Goal: Information Seeking & Learning: Learn about a topic

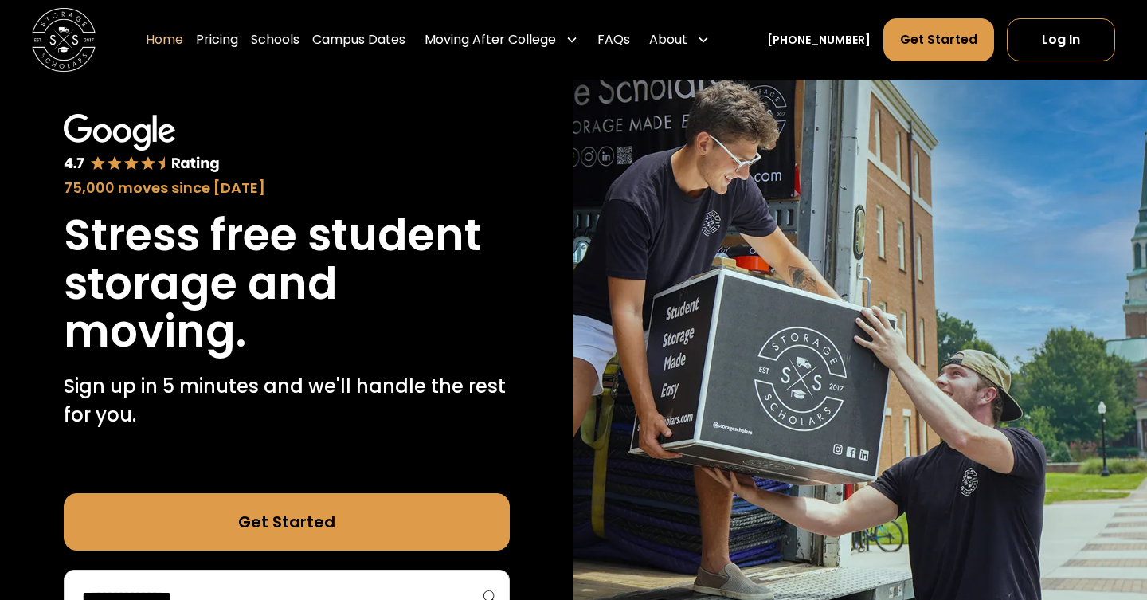
scroll to position [70, 0]
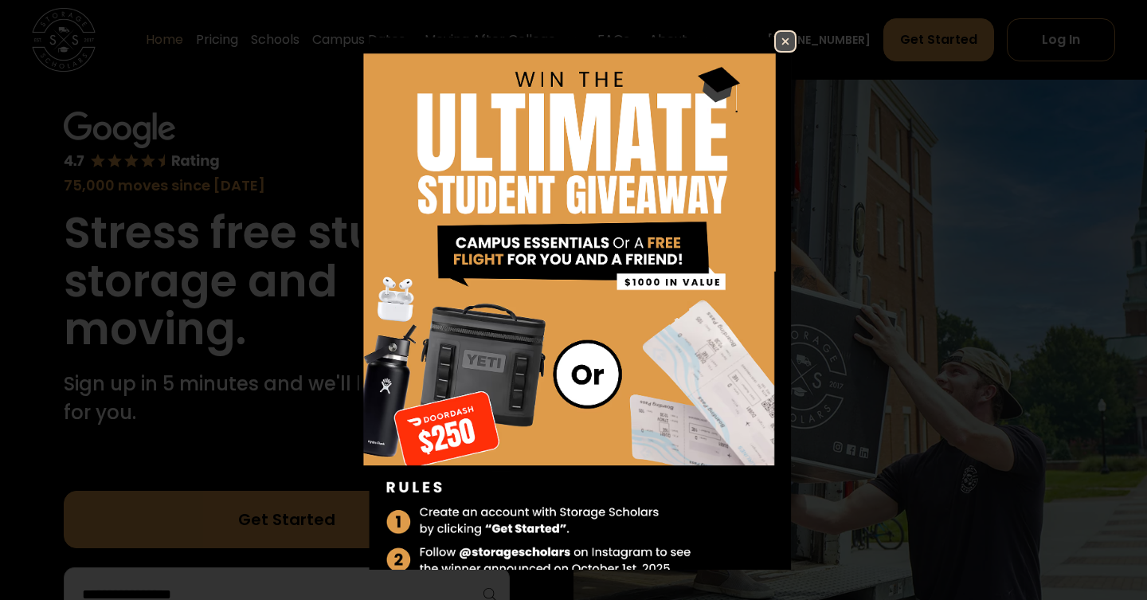
click at [793, 47] on img at bounding box center [785, 41] width 19 height 19
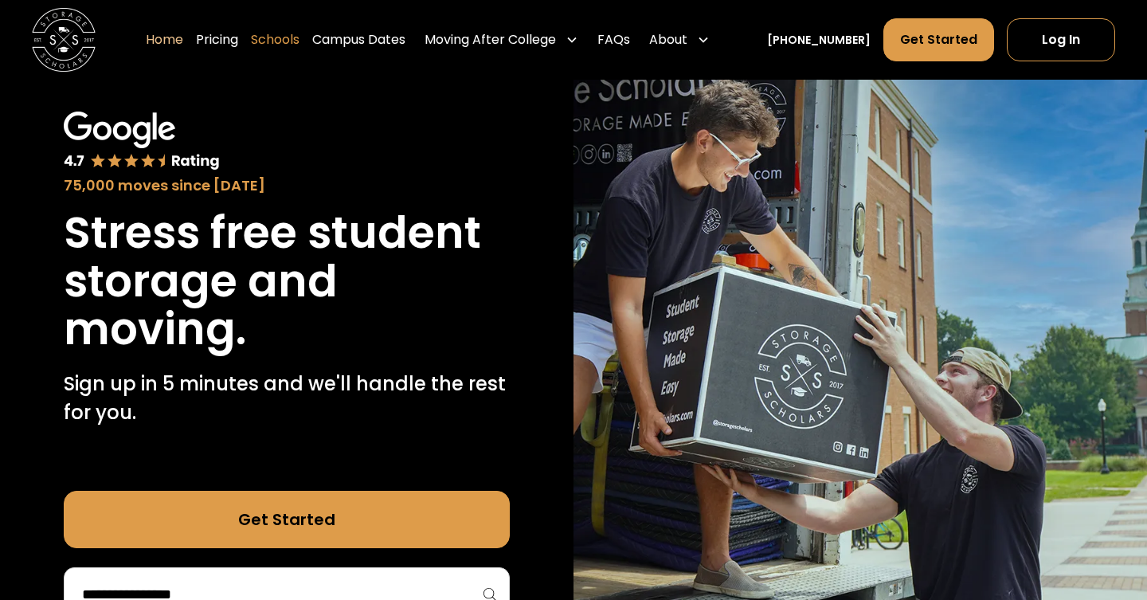
click at [299, 38] on link "Schools" at bounding box center [275, 40] width 49 height 45
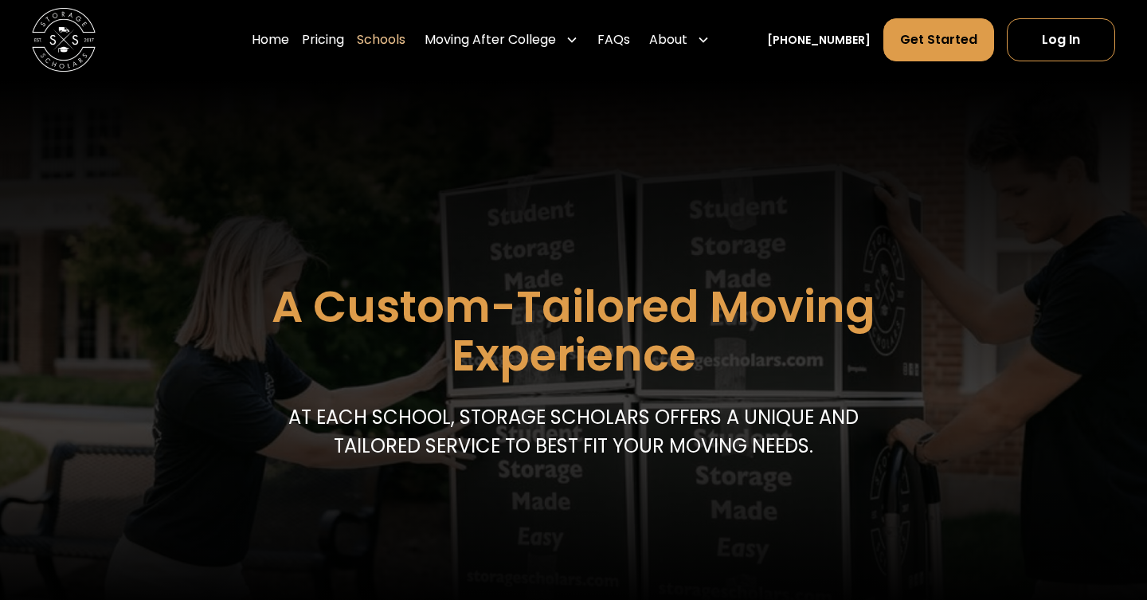
click at [578, 270] on header "A Custom-Tailored Moving Experience At each school, storage scholars offers a u…" at bounding box center [573, 344] width 1147 height 529
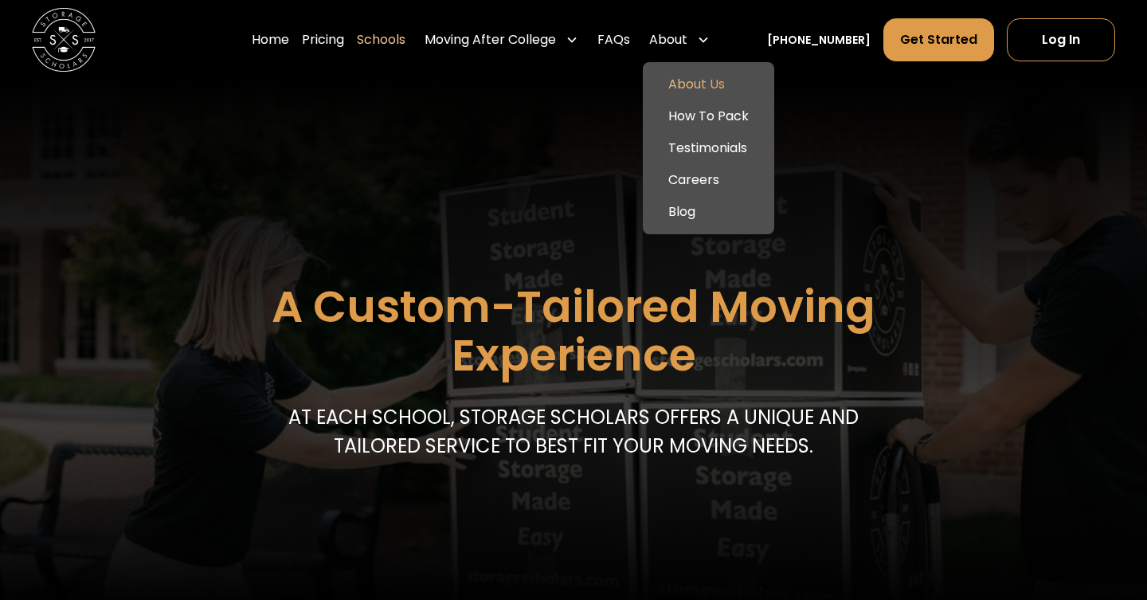
click at [720, 84] on link "About Us" at bounding box center [708, 85] width 119 height 32
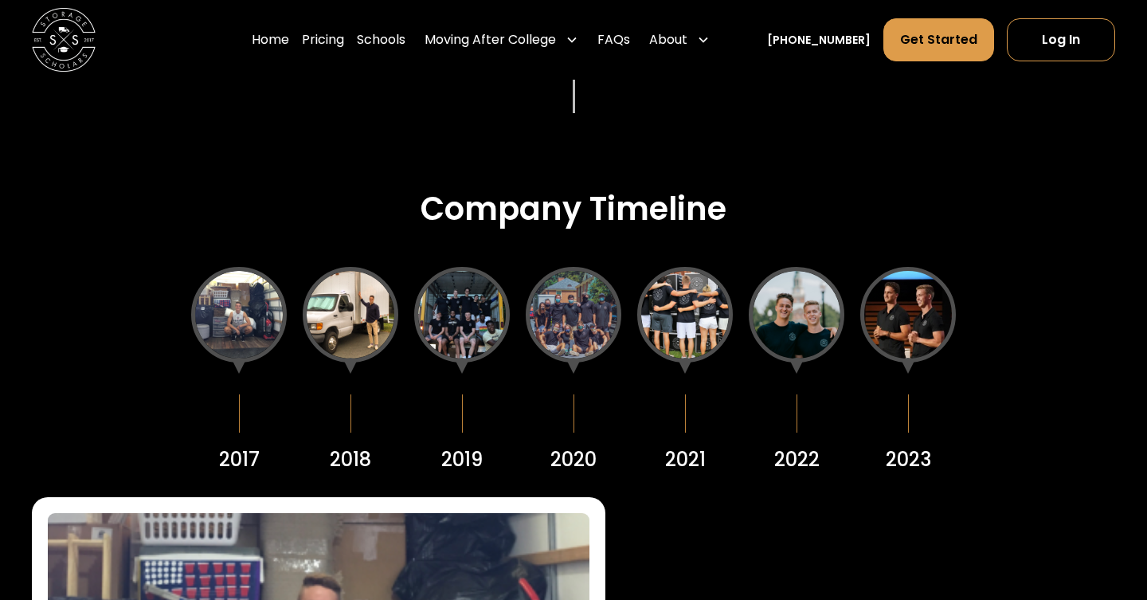
scroll to position [1830, 0]
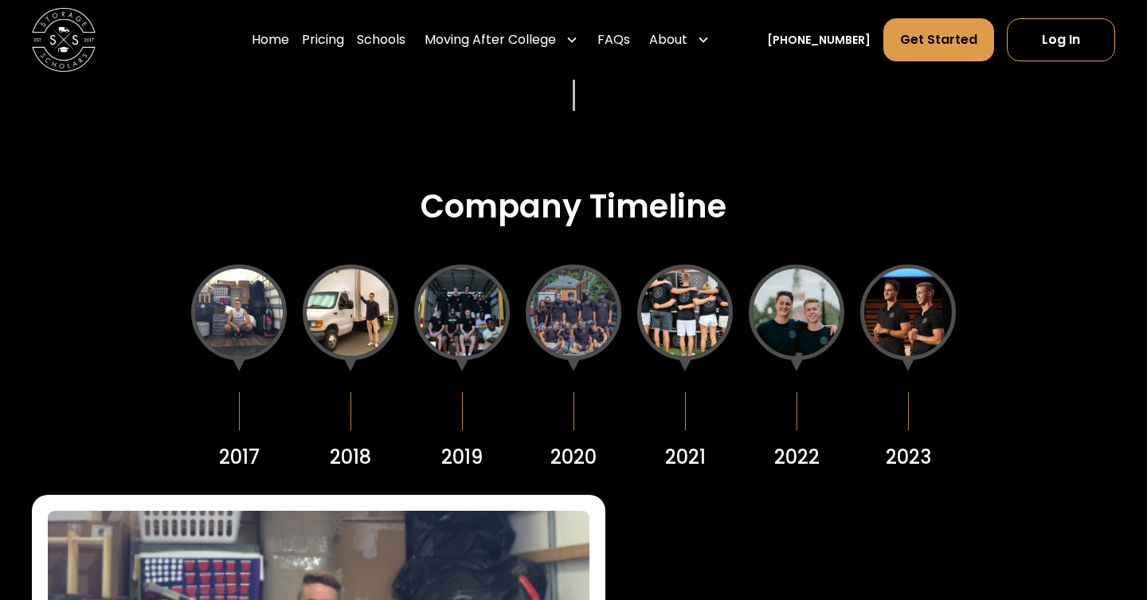
click at [238, 328] on div at bounding box center [239, 313] width 96 height 96
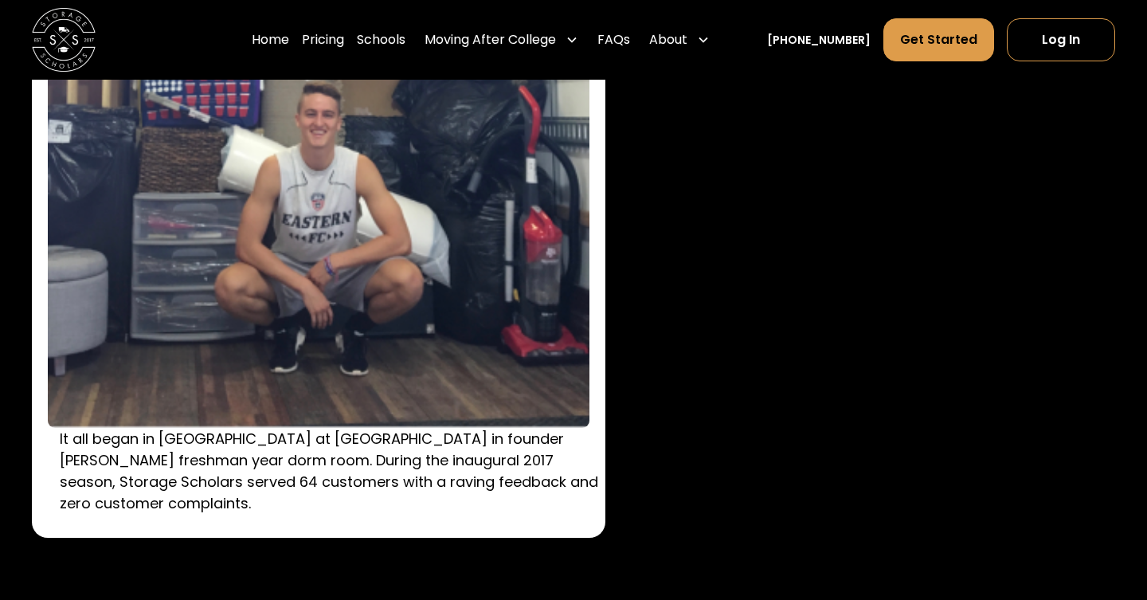
scroll to position [2314, 0]
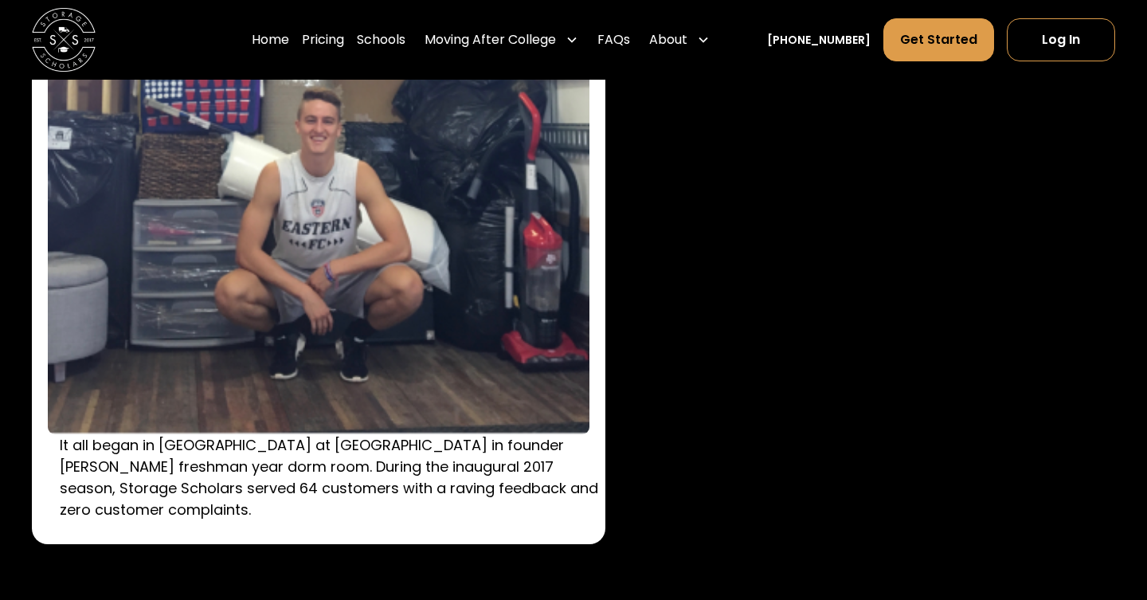
click at [469, 488] on p "It all began in South Residence Hall at Wake Forest University in founder Sam C…" at bounding box center [331, 477] width 542 height 86
click at [695, 409] on div "It all began in South Residence Hall at Wake Forest University in founder Sam C…" at bounding box center [574, 277] width 1084 height 533
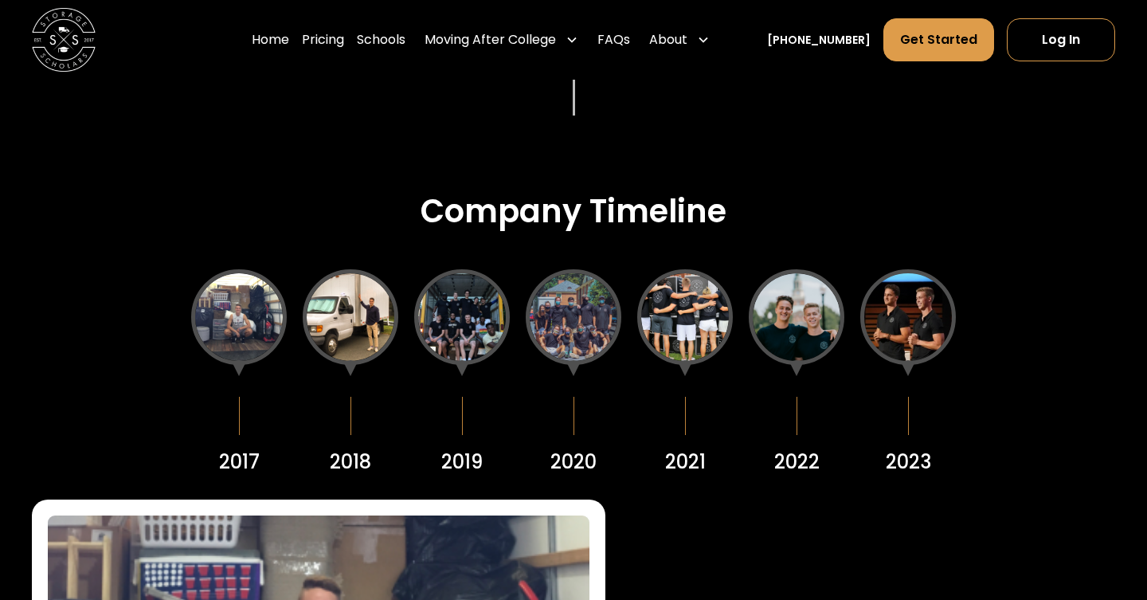
scroll to position [1871, 0]
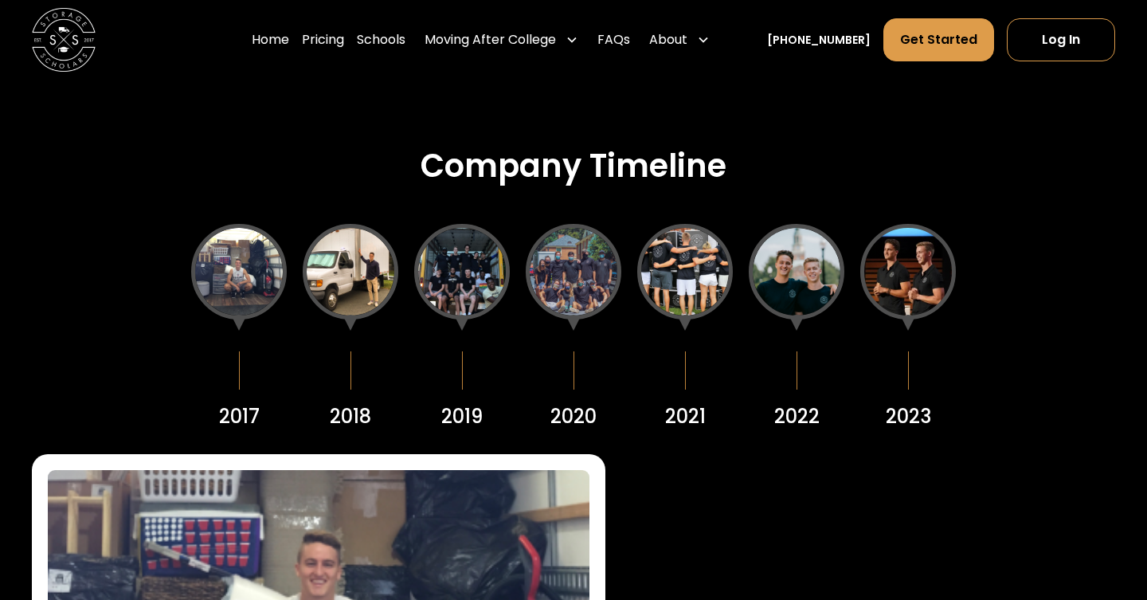
click at [363, 296] on div at bounding box center [351, 272] width 96 height 96
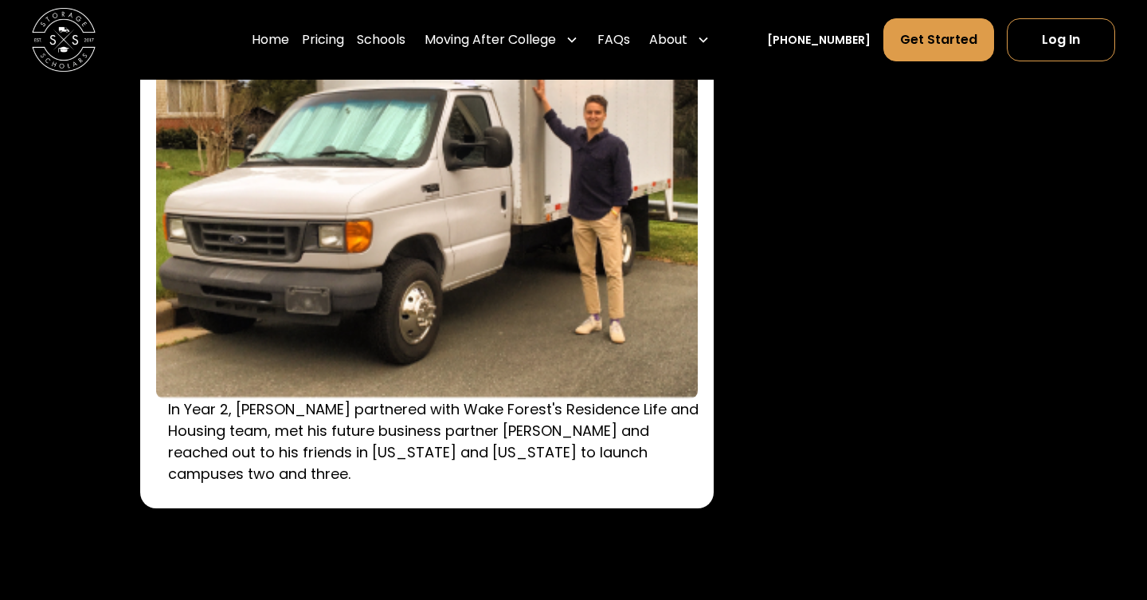
scroll to position [2352, 0]
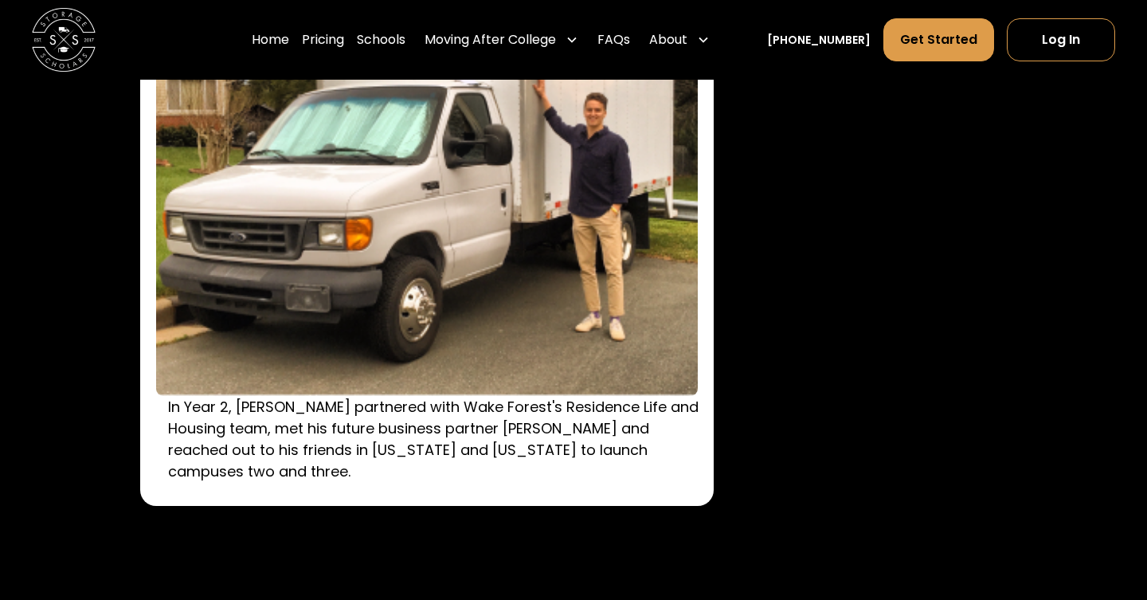
click at [405, 402] on p "In Year 2, Sam partnered with Wake Forest's Residence Life and Housing team, me…" at bounding box center [439, 439] width 542 height 86
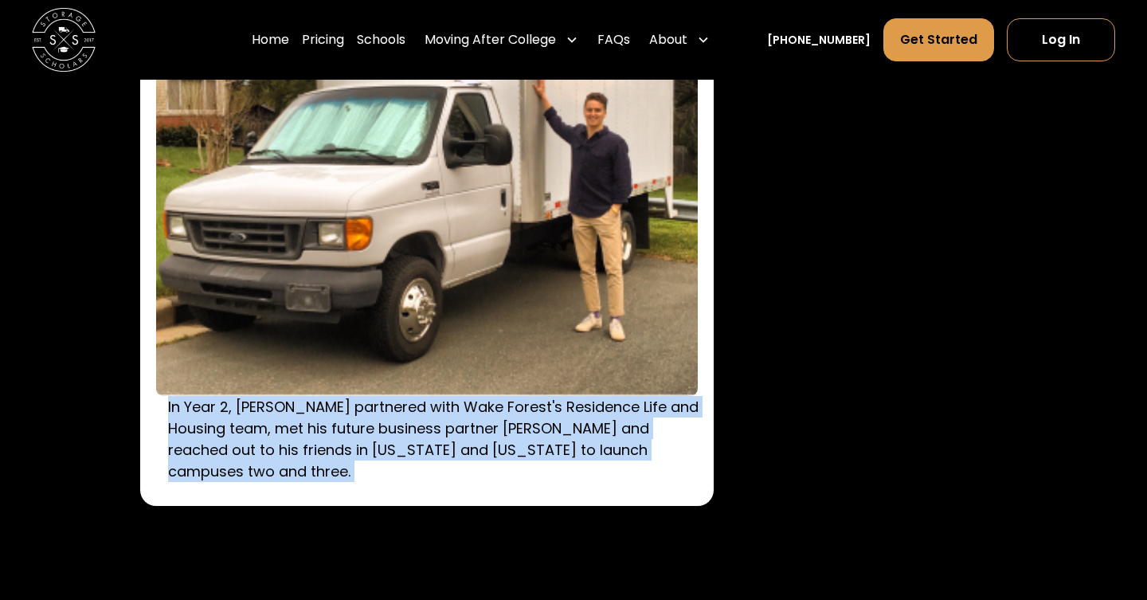
click at [405, 402] on p "In Year 2, Sam partnered with Wake Forest's Residence Life and Housing team, me…" at bounding box center [439, 439] width 542 height 86
click at [417, 402] on p "In Year 2, Sam partnered with Wake Forest's Residence Life and Housing team, me…" at bounding box center [439, 439] width 542 height 86
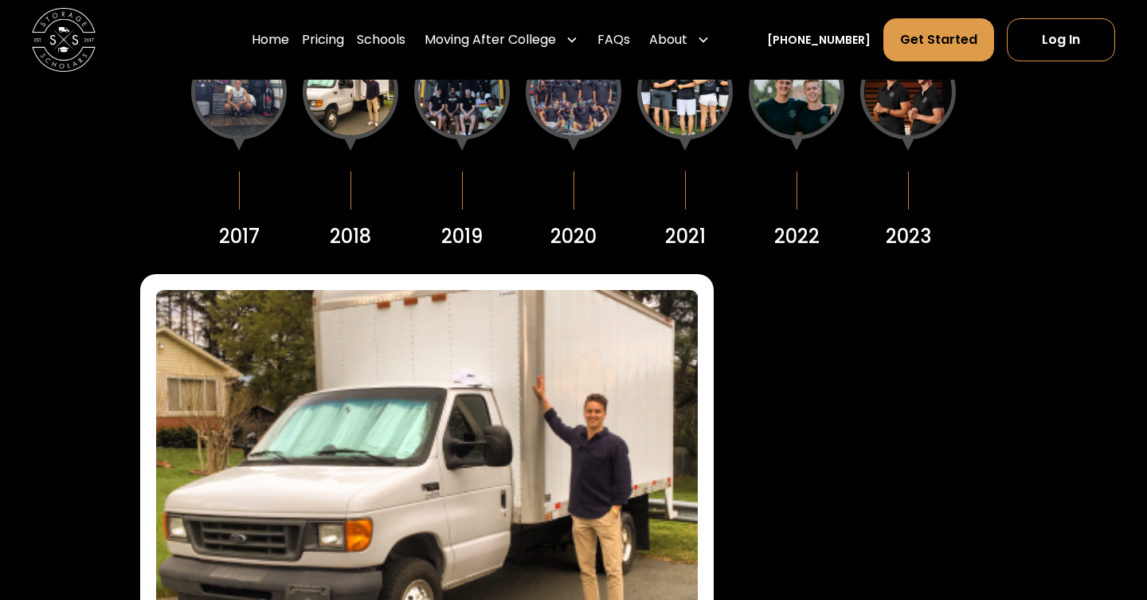
scroll to position [1929, 0]
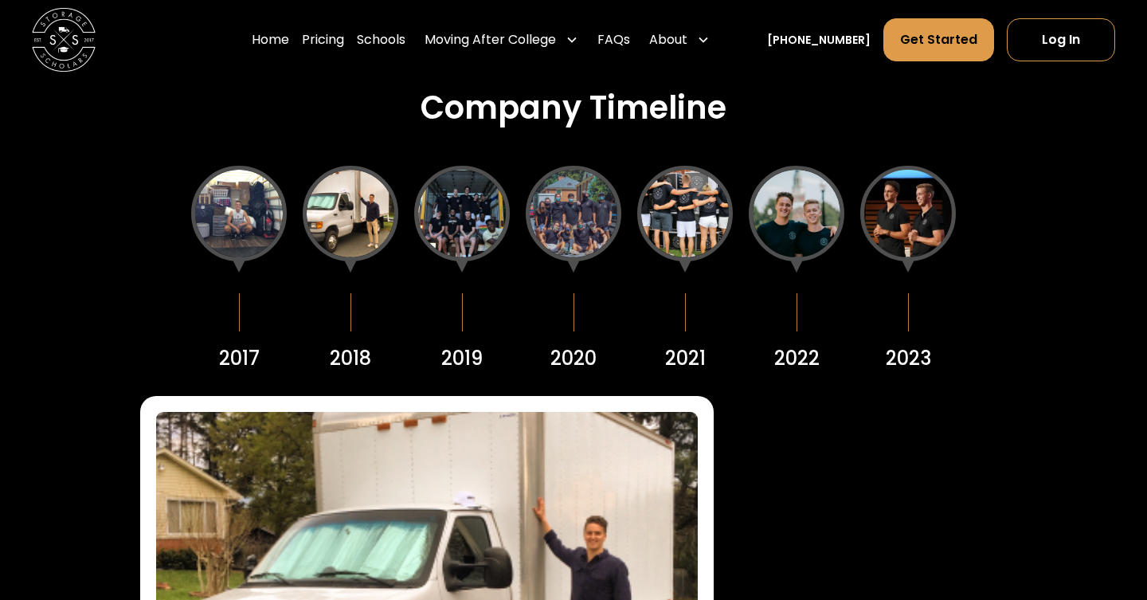
click at [468, 203] on div at bounding box center [462, 214] width 96 height 96
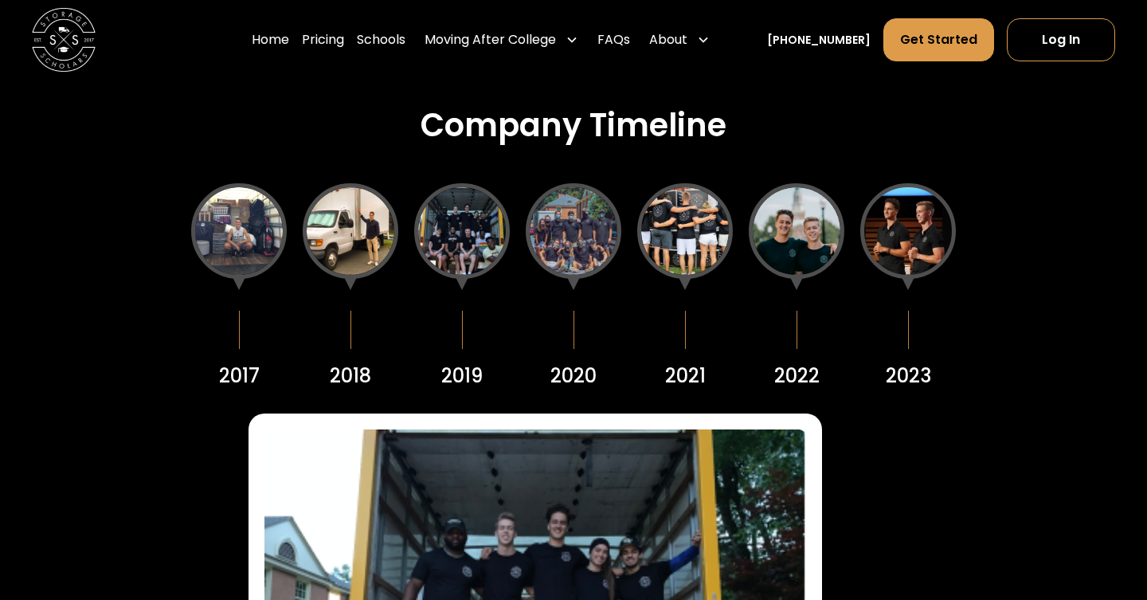
scroll to position [1795, 0]
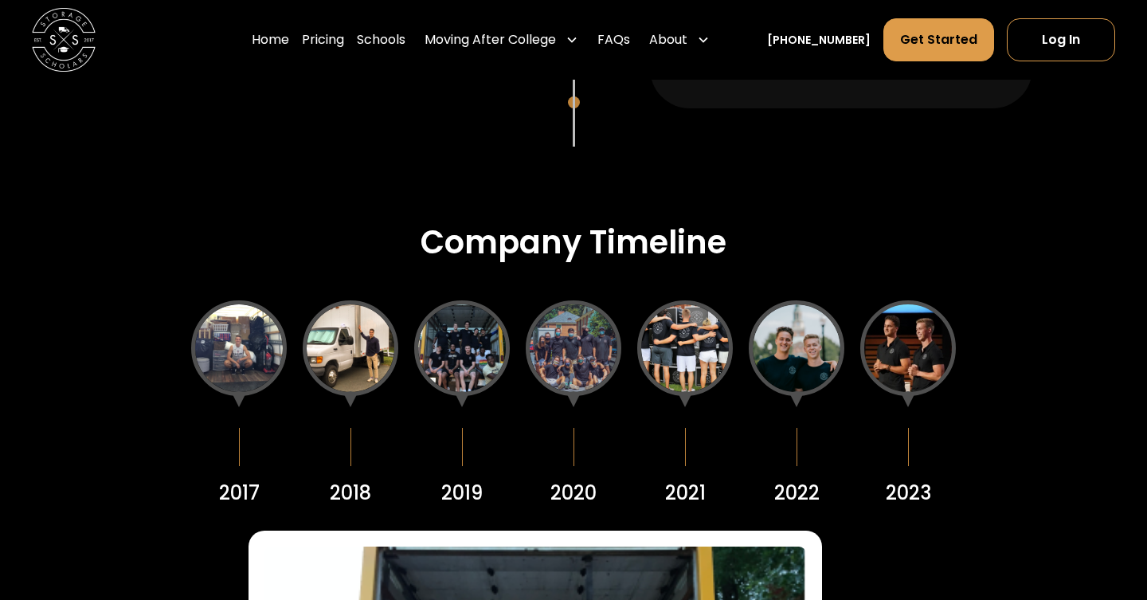
click at [571, 346] on div at bounding box center [574, 348] width 96 height 96
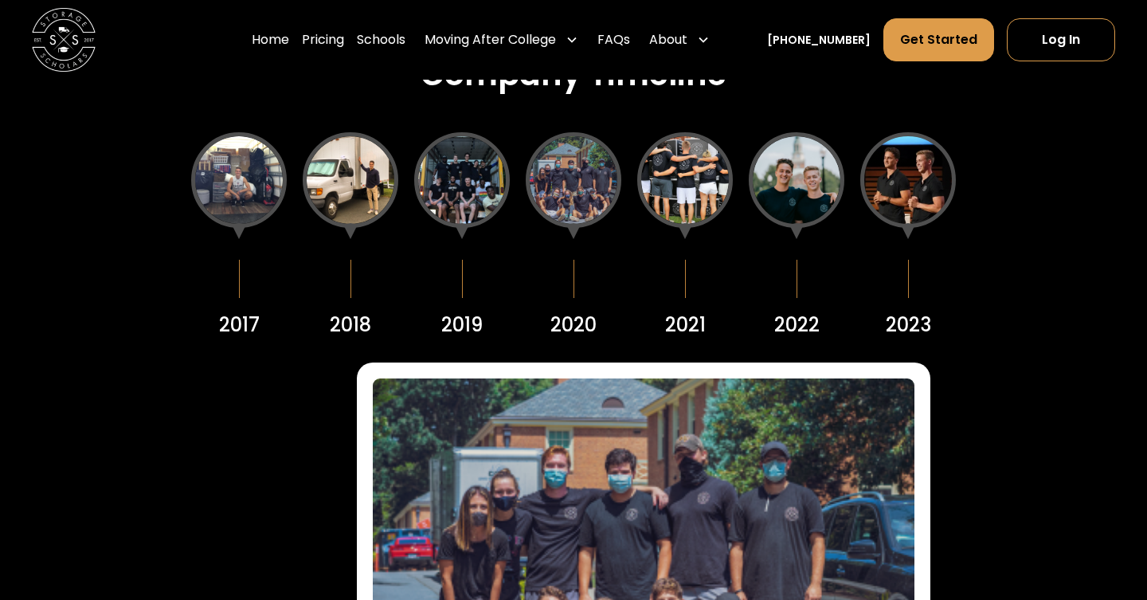
scroll to position [1901, 0]
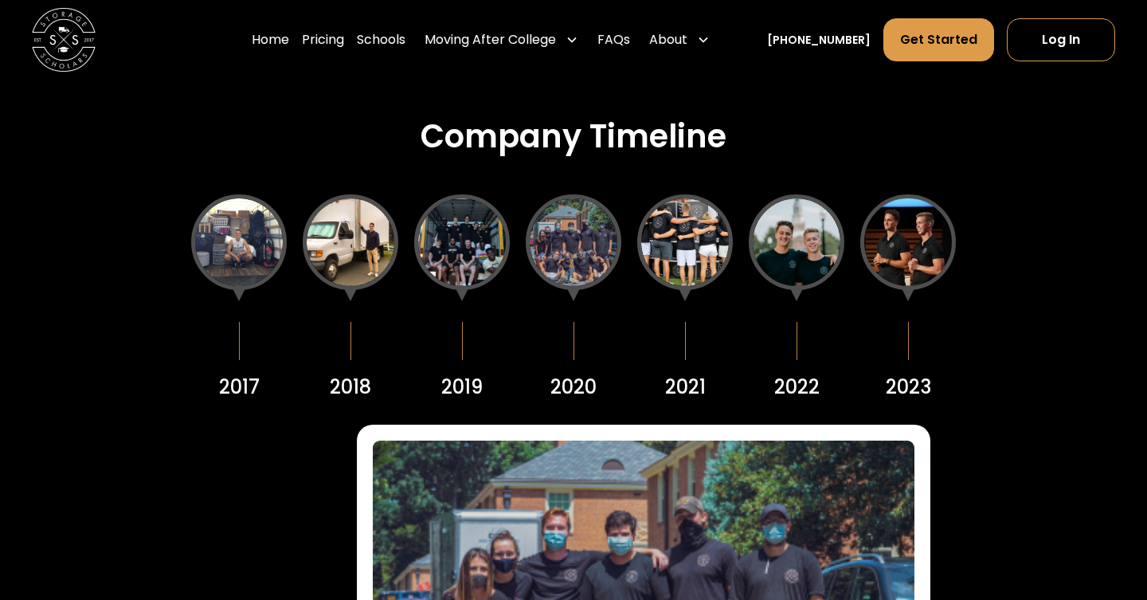
click at [903, 218] on div at bounding box center [909, 242] width 96 height 96
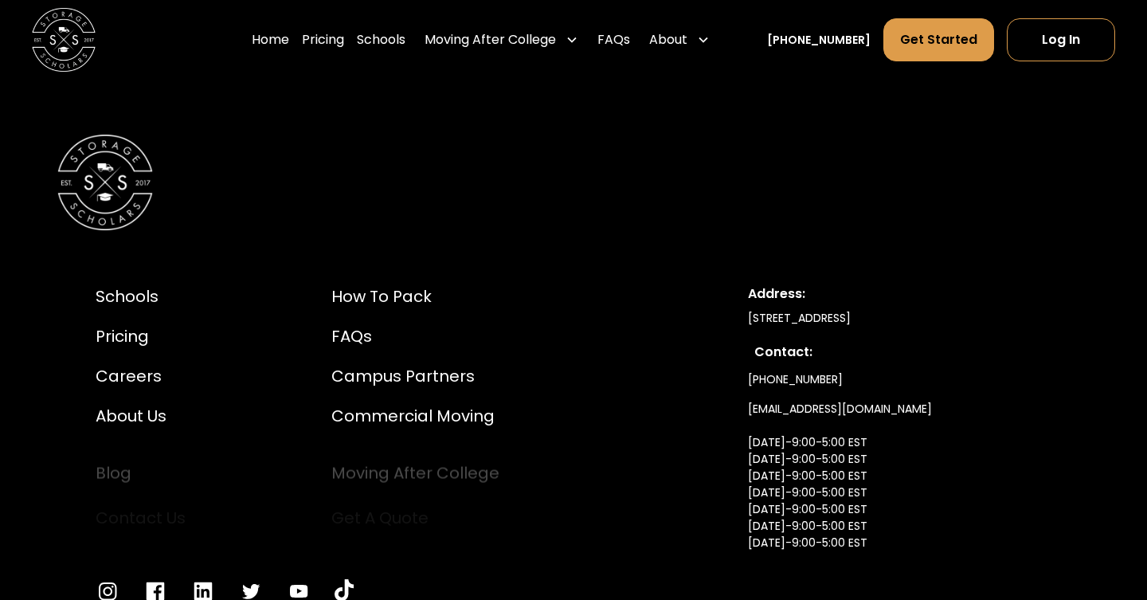
scroll to position [8738, 0]
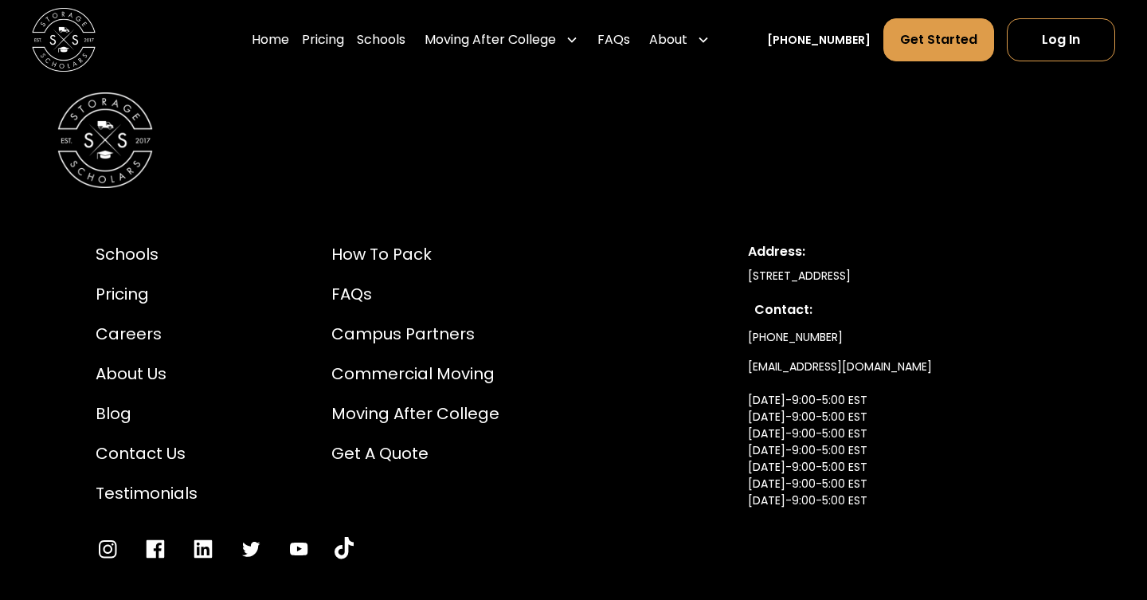
click at [50, 28] on img at bounding box center [64, 40] width 64 height 64
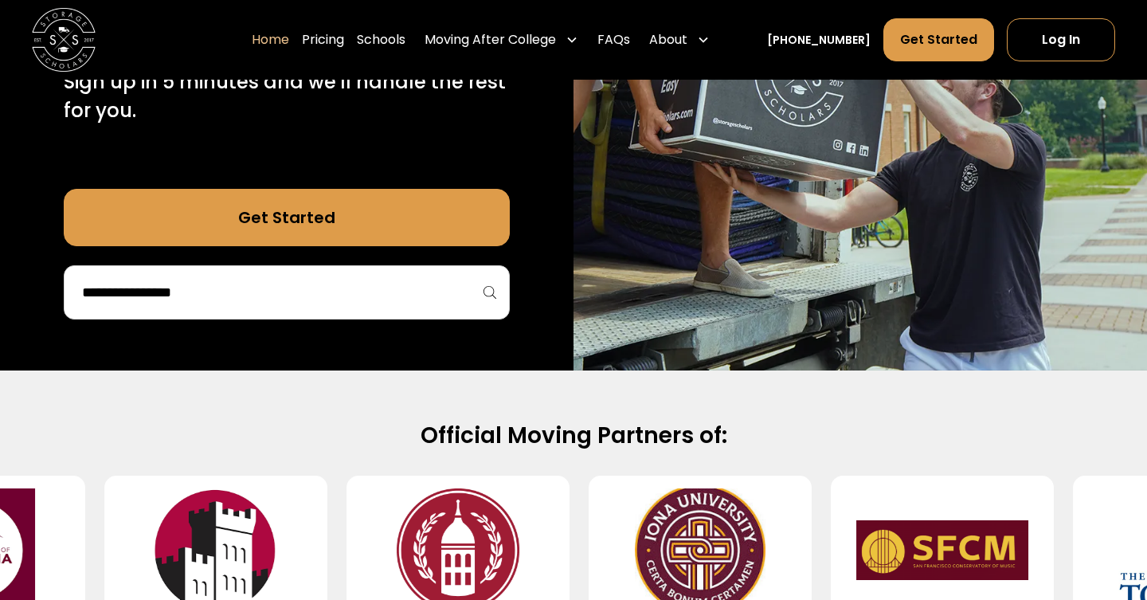
scroll to position [563, 0]
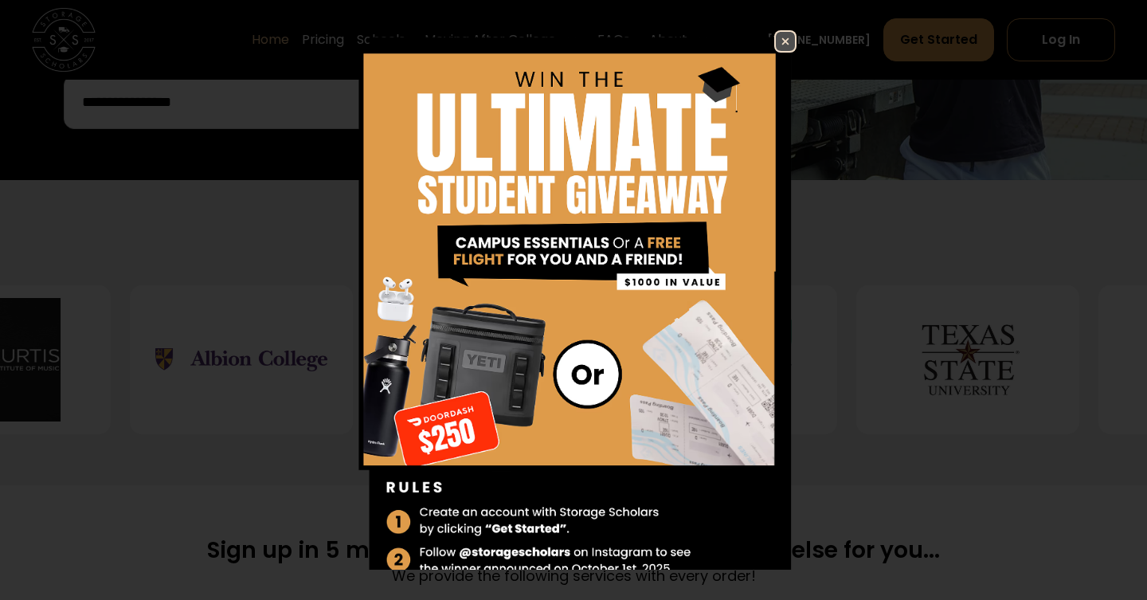
click at [788, 43] on img at bounding box center [785, 41] width 19 height 19
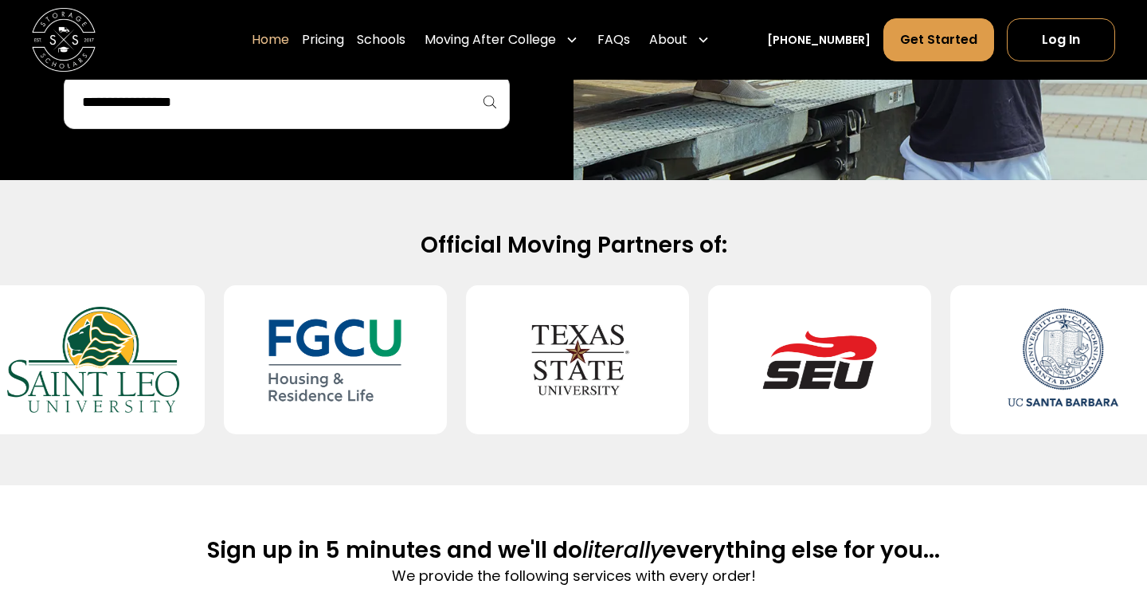
click at [798, 254] on h2 "Official Moving Partners of:" at bounding box center [574, 245] width 1020 height 29
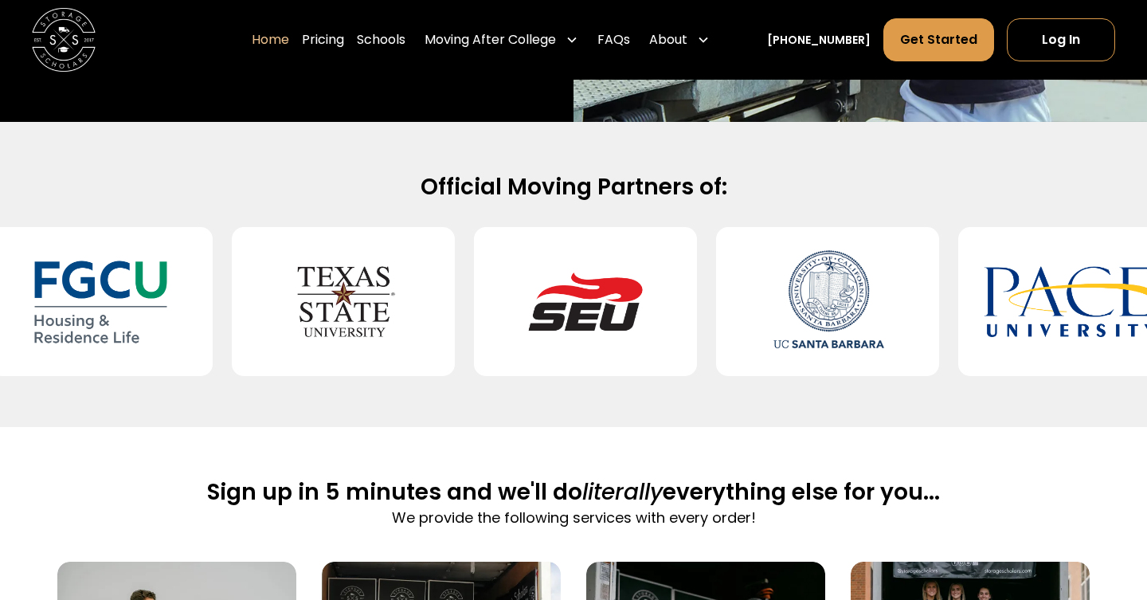
scroll to position [647, 0]
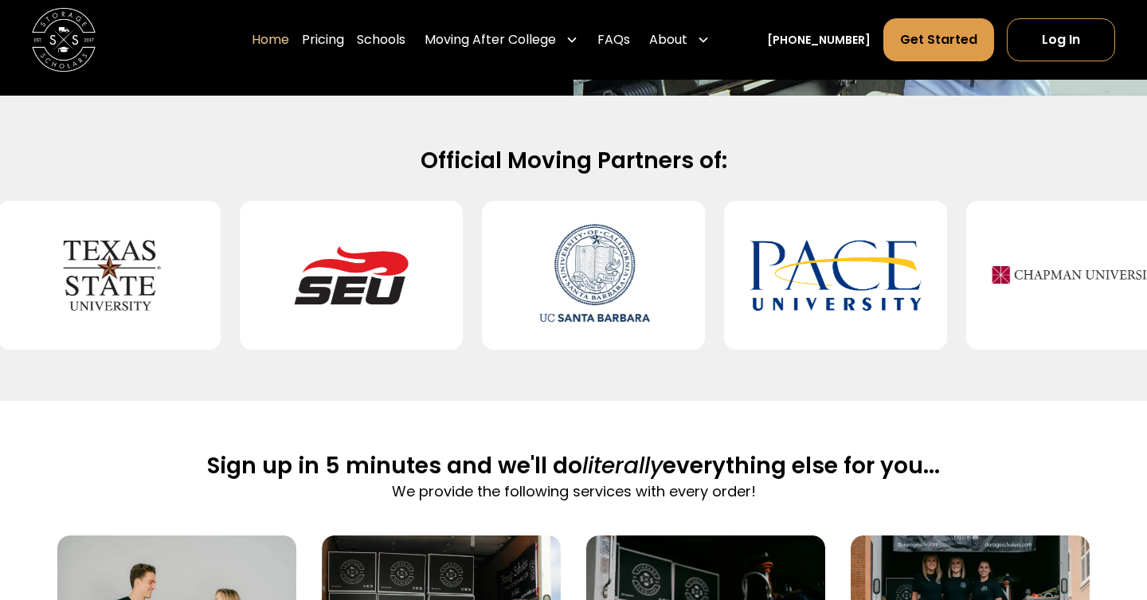
click at [736, 396] on div "Official Moving Partners of:" at bounding box center [573, 248] width 1147 height 305
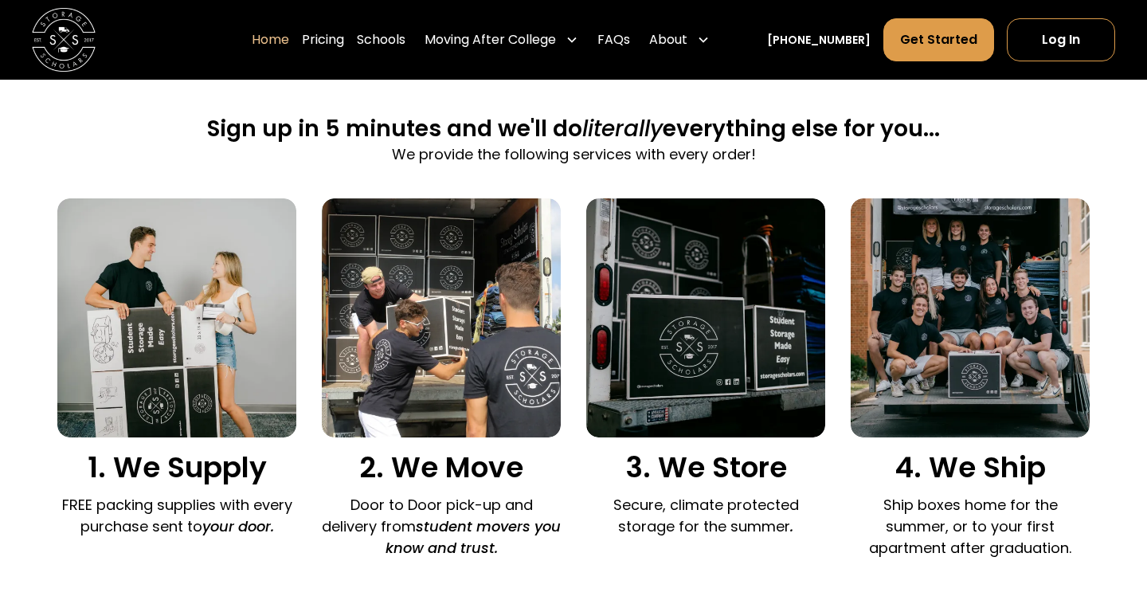
scroll to position [996, 0]
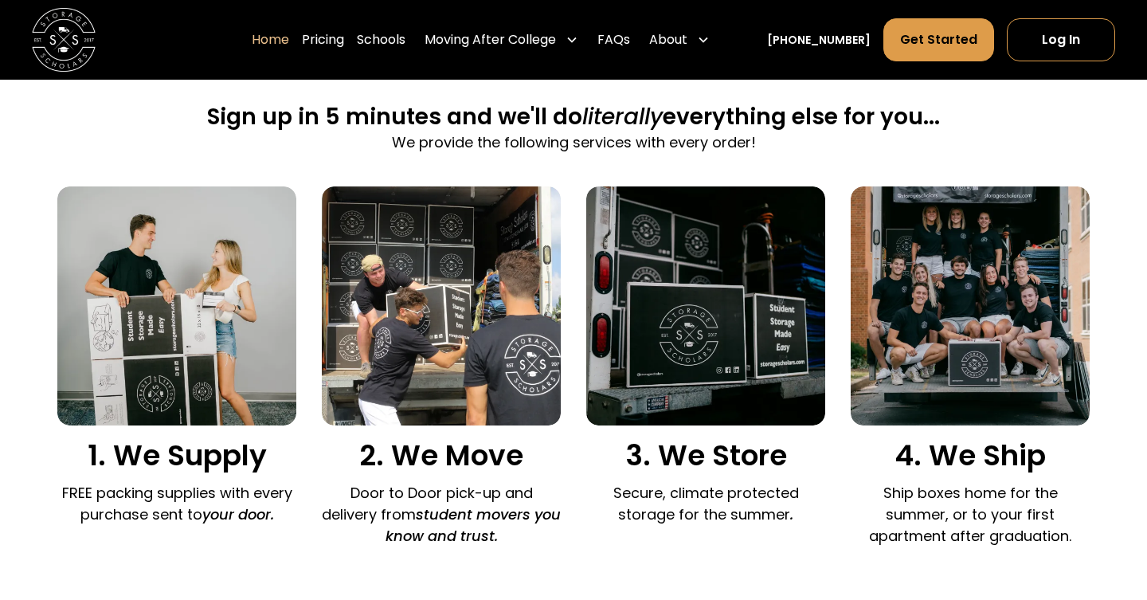
click at [568, 273] on div "1. We Supply FREE packing supplies with every purchase sent to your door. 2. We…" at bounding box center [573, 370] width 1033 height 368
click at [579, 258] on div "1. We Supply FREE packing supplies with every purchase sent to your door. 2. We…" at bounding box center [573, 370] width 1033 height 368
click at [575, 253] on div "1. We Supply FREE packing supplies with every purchase sent to your door. 2. We…" at bounding box center [573, 370] width 1033 height 368
click at [577, 253] on div "1. We Supply FREE packing supplies with every purchase sent to your door. 2. We…" at bounding box center [573, 370] width 1033 height 368
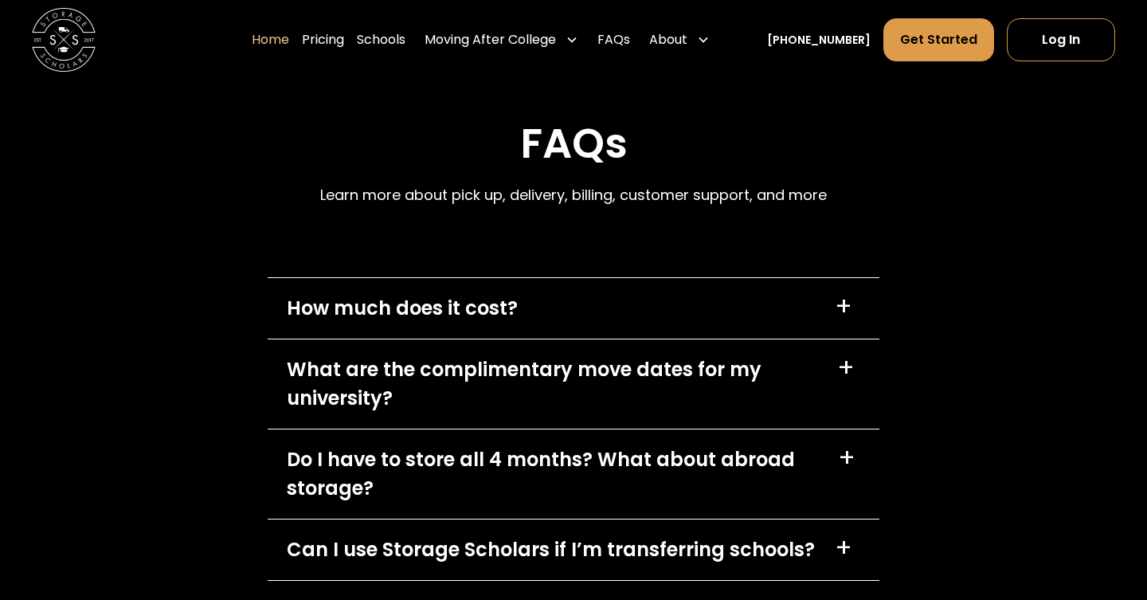
scroll to position [3958, 0]
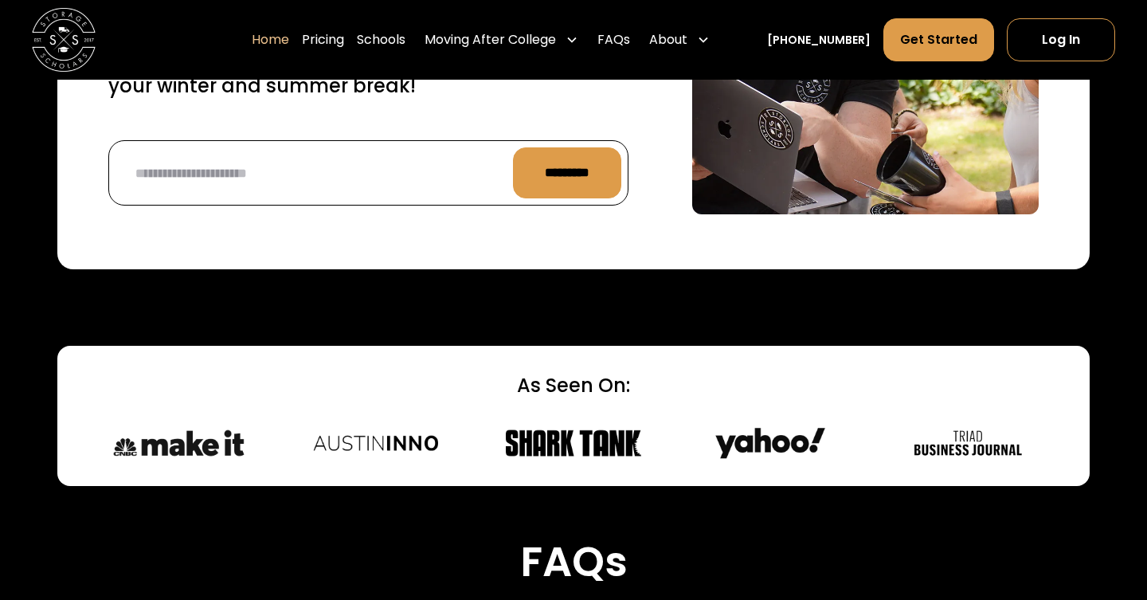
click at [579, 267] on div "40,000 Moves Completed 150 Campuses Served Set a reminder to sign up for storag…" at bounding box center [573, 41] width 1033 height 457
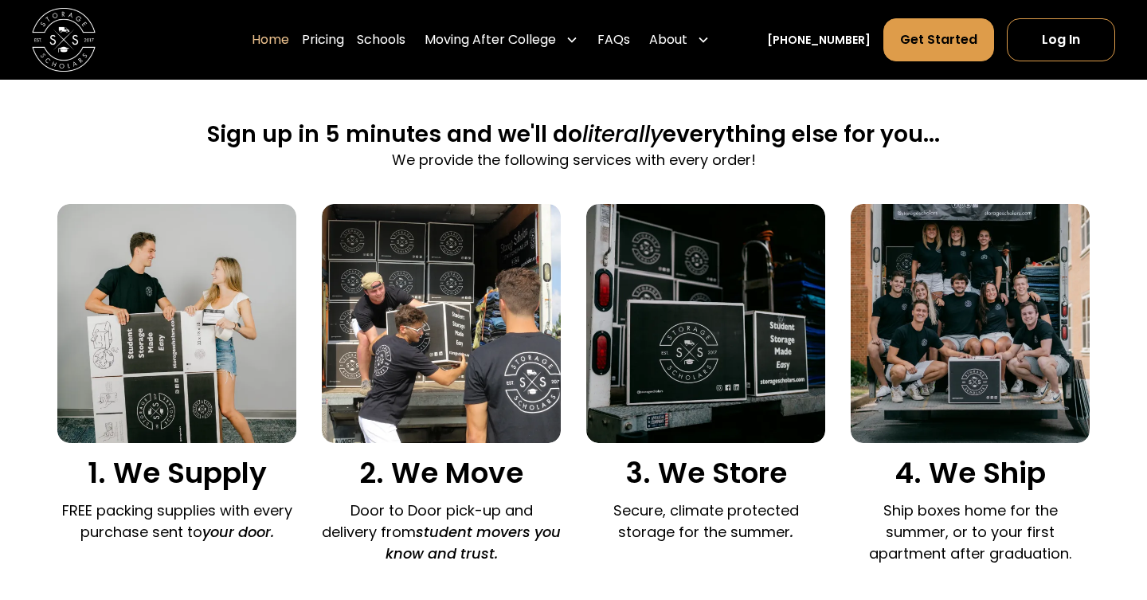
scroll to position [979, 0]
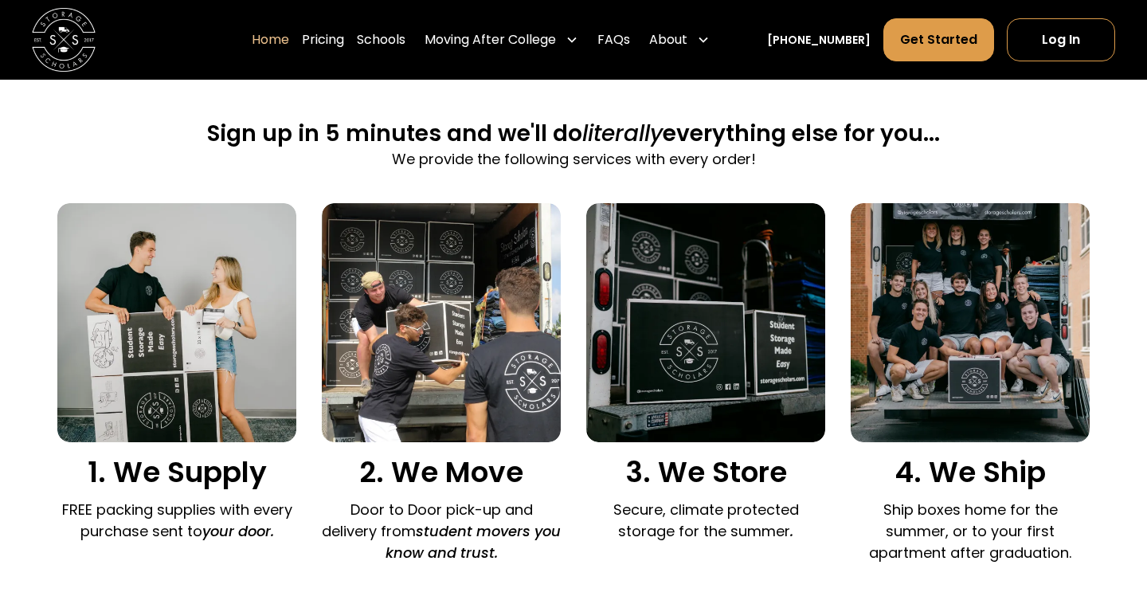
click at [579, 267] on div "1. We Supply FREE packing supplies with every purchase sent to your door. 2. We…" at bounding box center [573, 387] width 1033 height 368
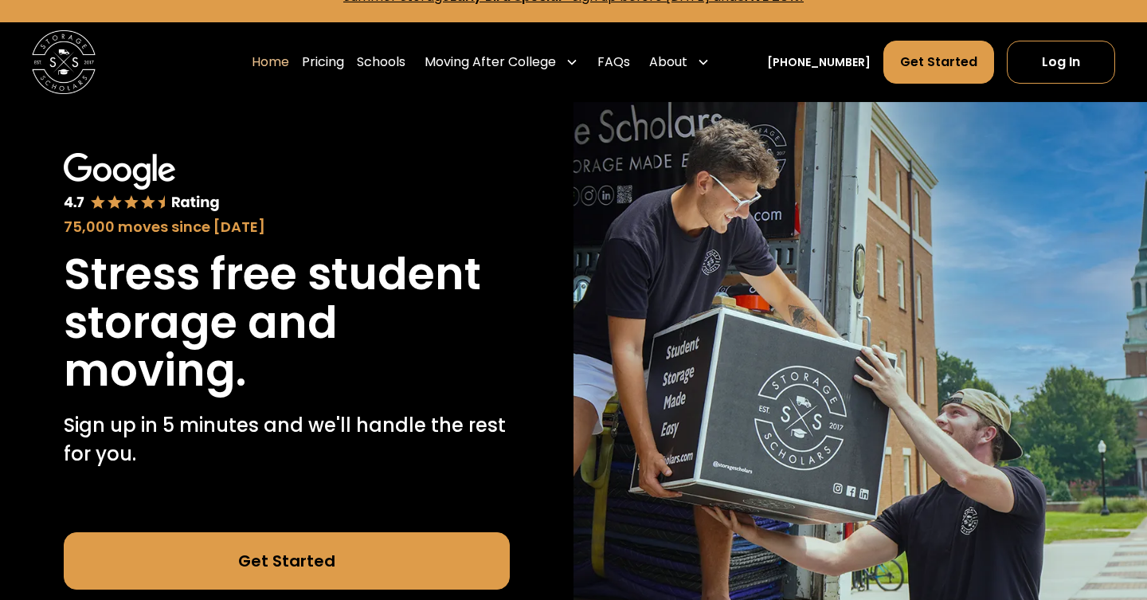
scroll to position [0, 0]
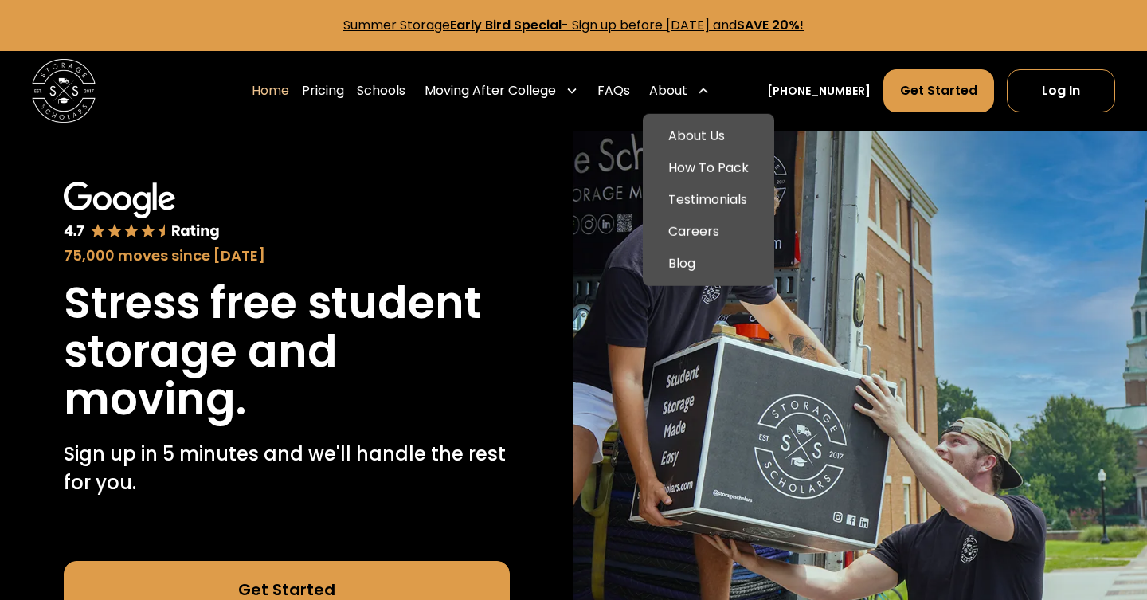
click at [688, 94] on div "About" at bounding box center [668, 90] width 38 height 19
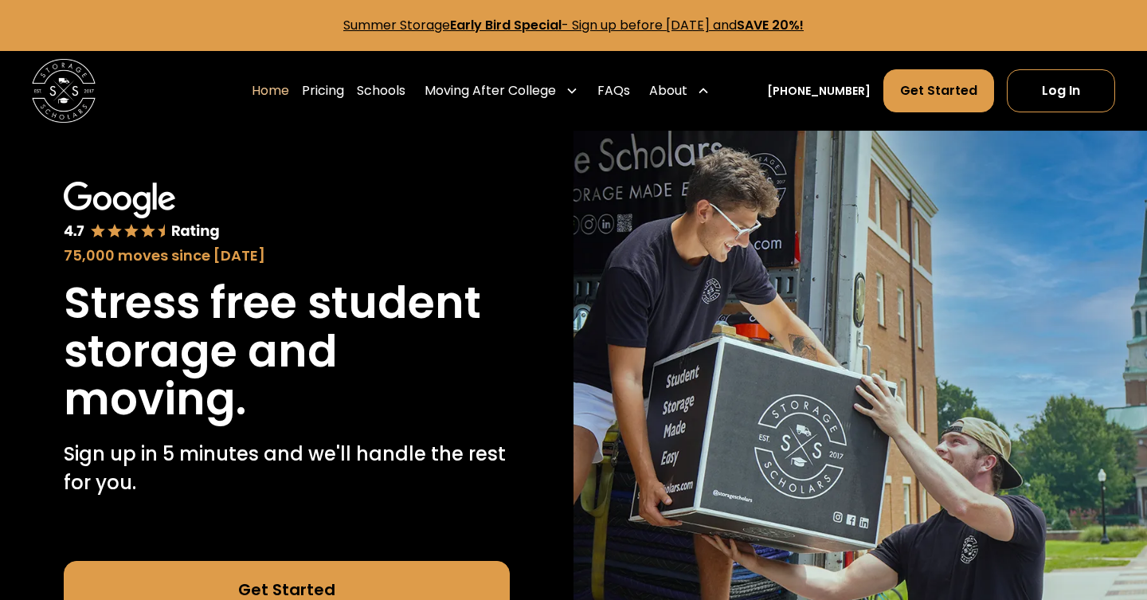
click at [688, 93] on div "About" at bounding box center [668, 90] width 38 height 19
click at [579, 282] on img at bounding box center [861, 437] width 574 height 612
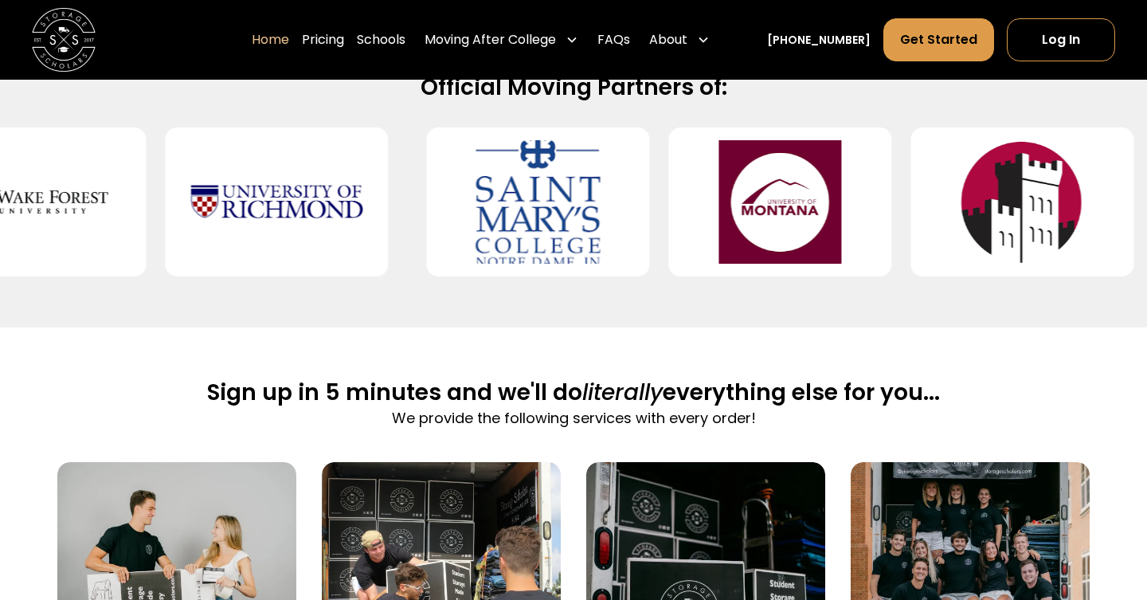
scroll to position [682, 0]
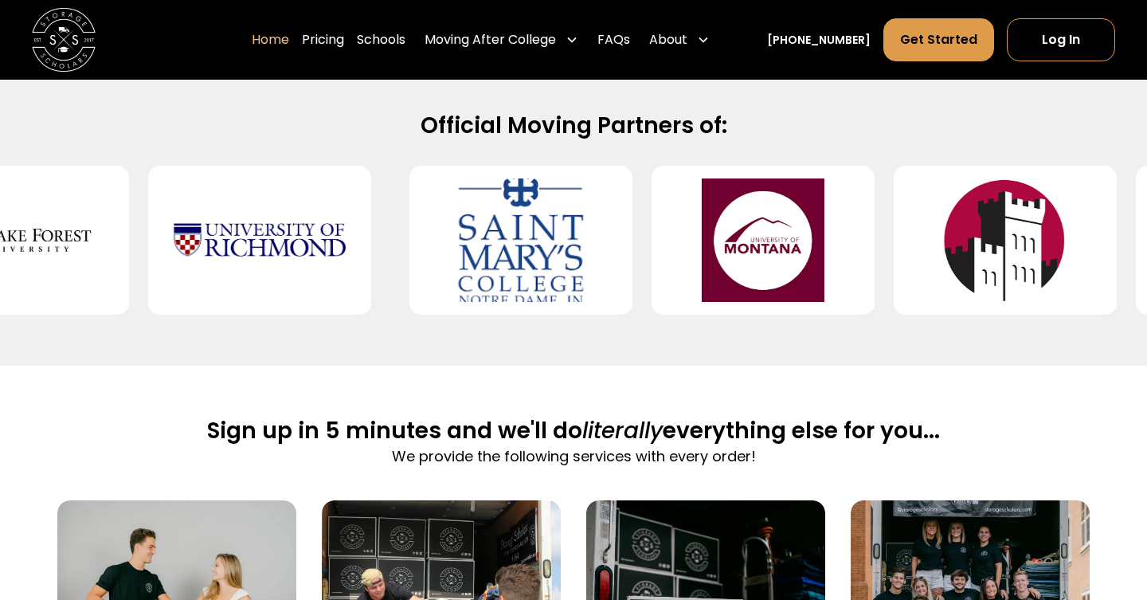
click at [602, 233] on img at bounding box center [521, 240] width 172 height 124
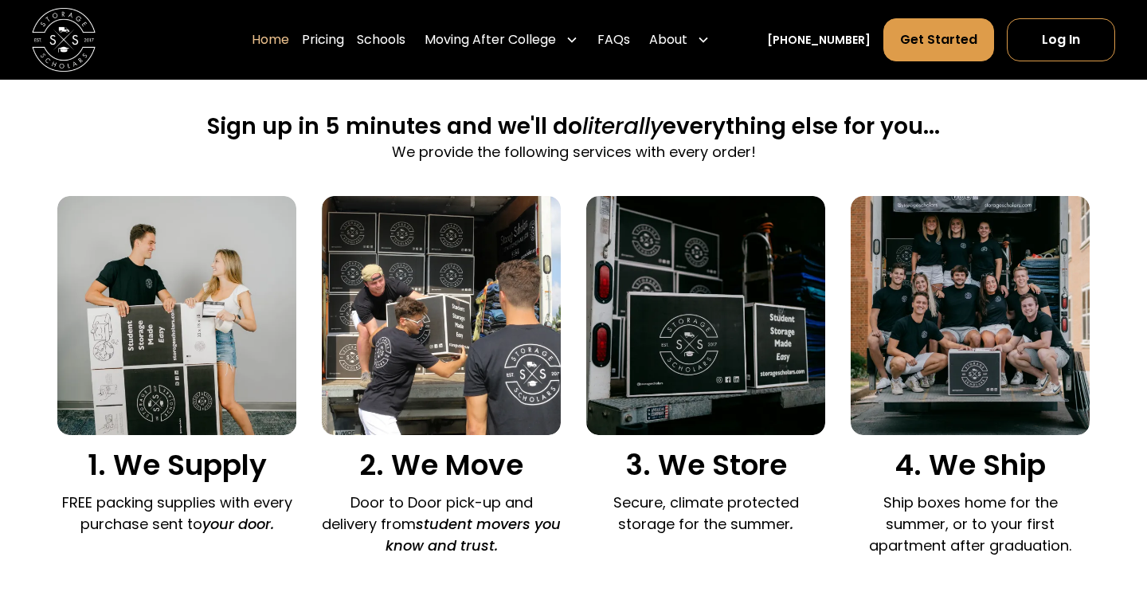
scroll to position [983, 0]
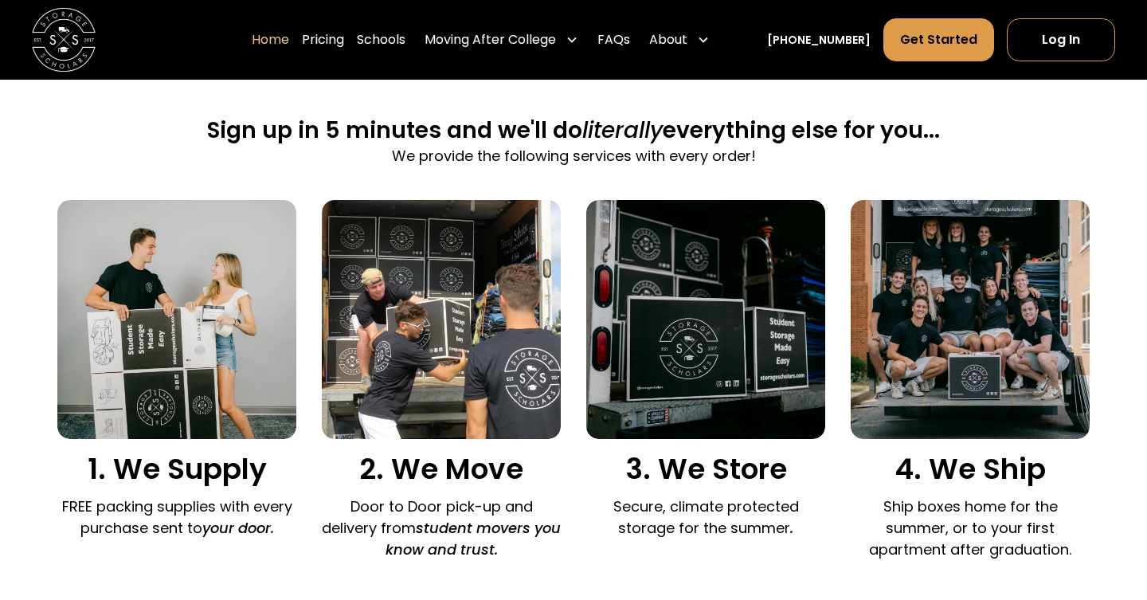
click at [591, 269] on img at bounding box center [705, 319] width 239 height 239
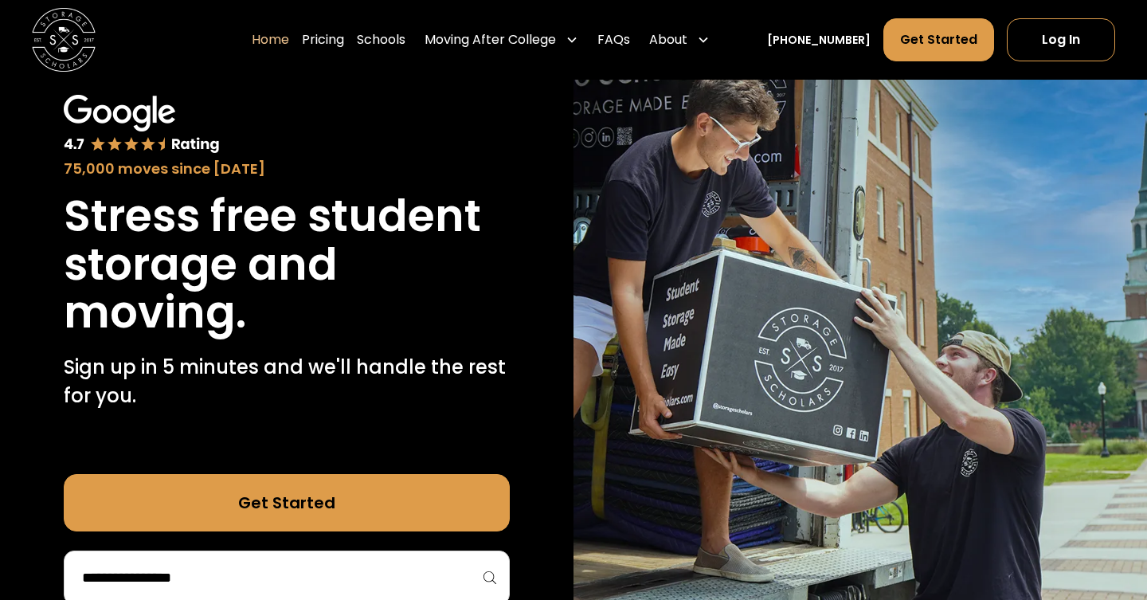
scroll to position [0, 0]
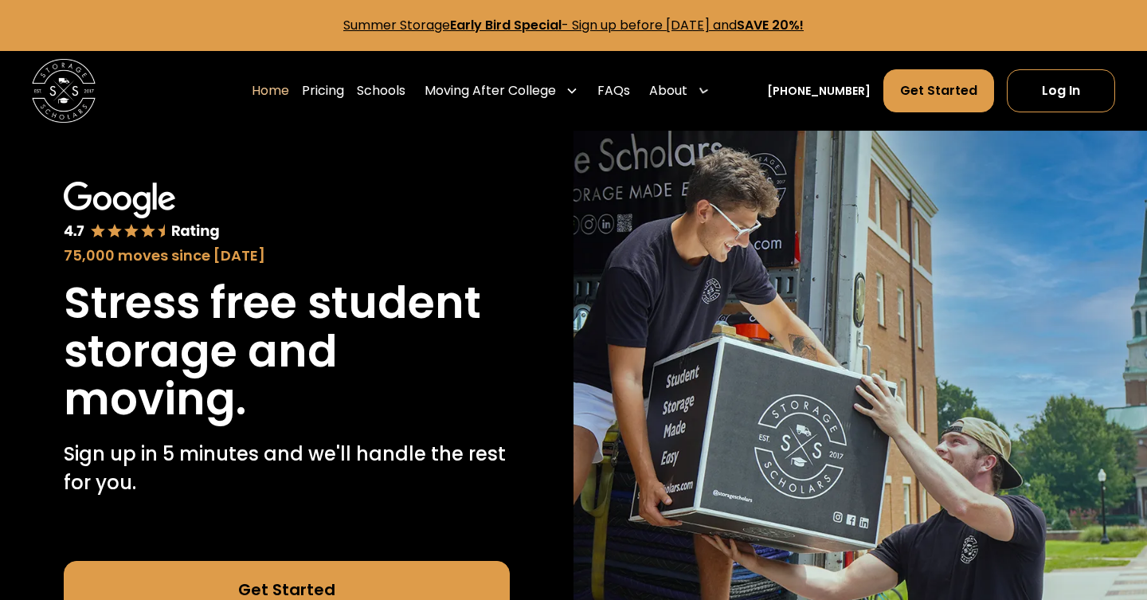
click at [540, 180] on div "75,000 moves since 2017 Stress free student storage and moving. Sign up in 5 mi…" at bounding box center [287, 437] width 574 height 612
click at [394, 93] on link "Schools" at bounding box center [381, 91] width 49 height 45
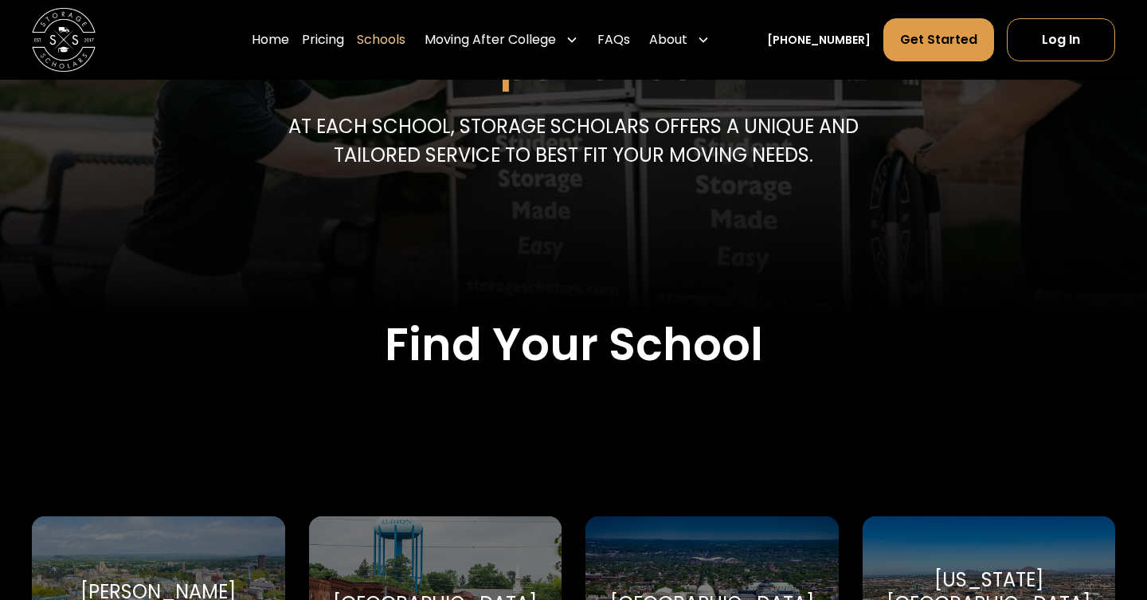
scroll to position [506, 0]
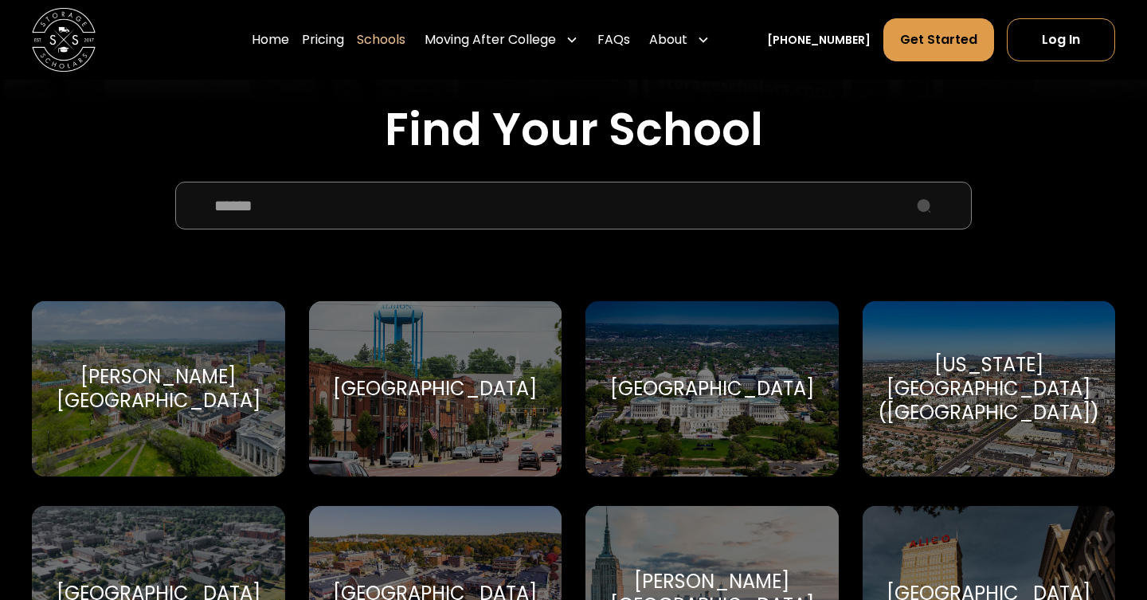
click at [657, 357] on div "[GEOGRAPHIC_DATA]" at bounding box center [712, 388] width 253 height 175
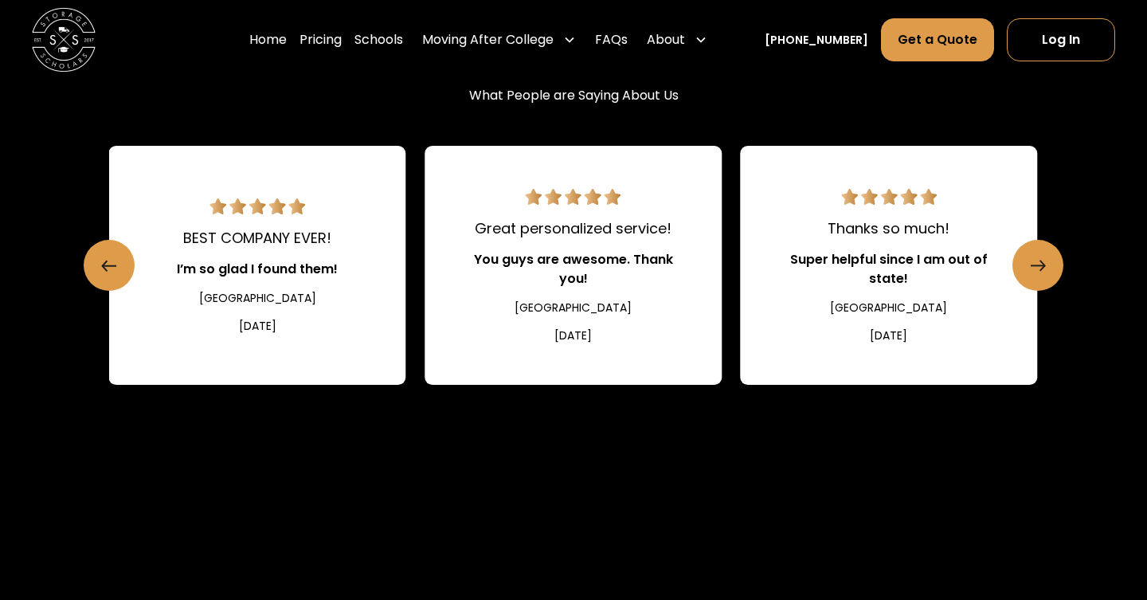
scroll to position [1678, 0]
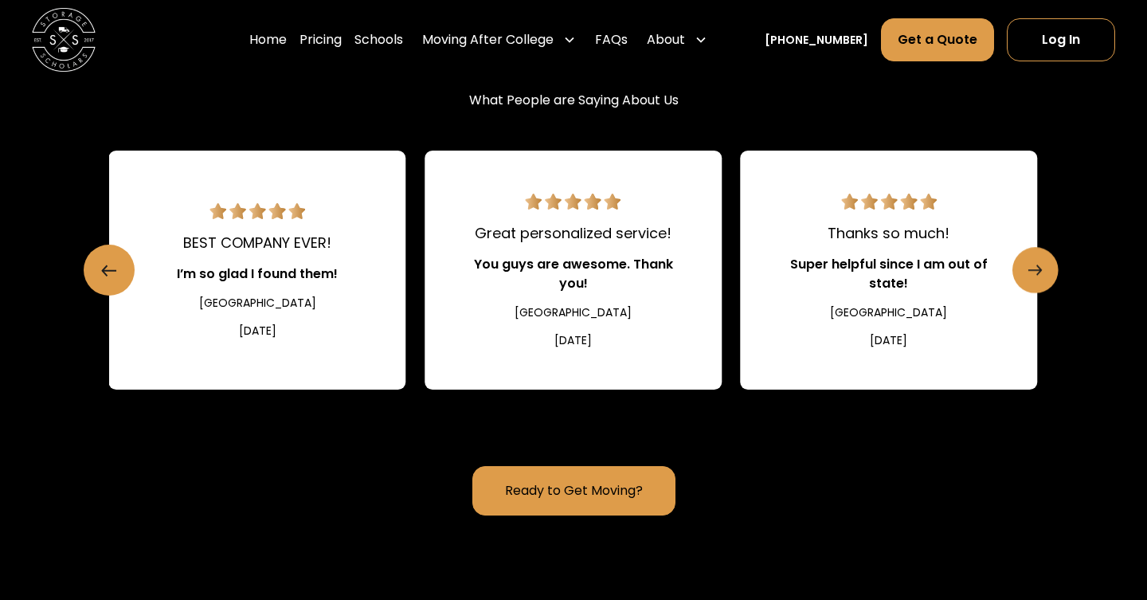
click at [1047, 293] on link "Next slide" at bounding box center [1036, 270] width 46 height 46
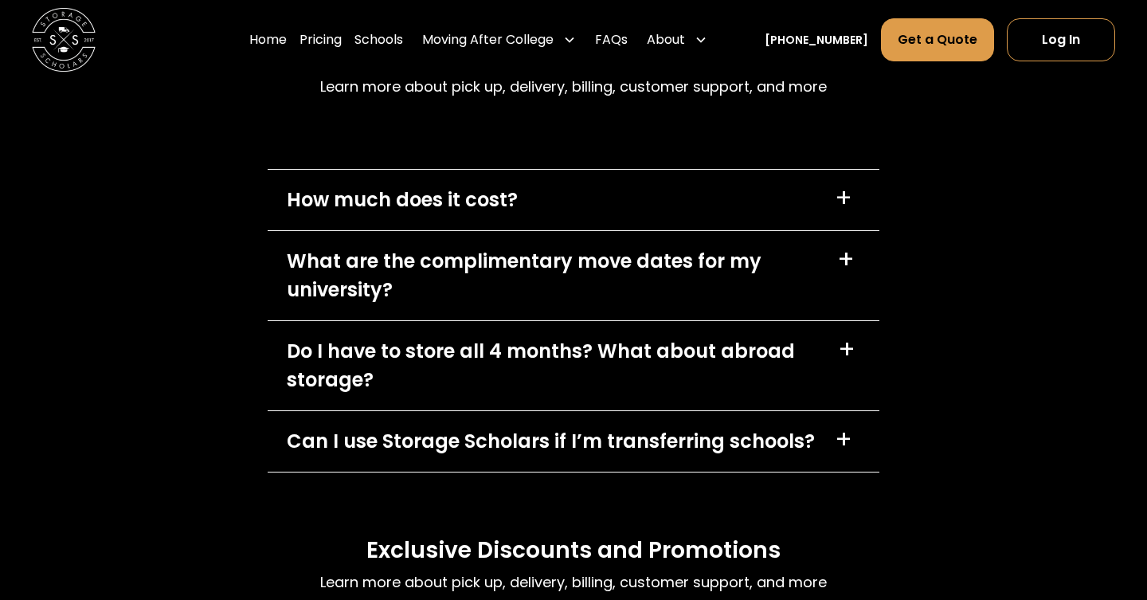
scroll to position [6856, 0]
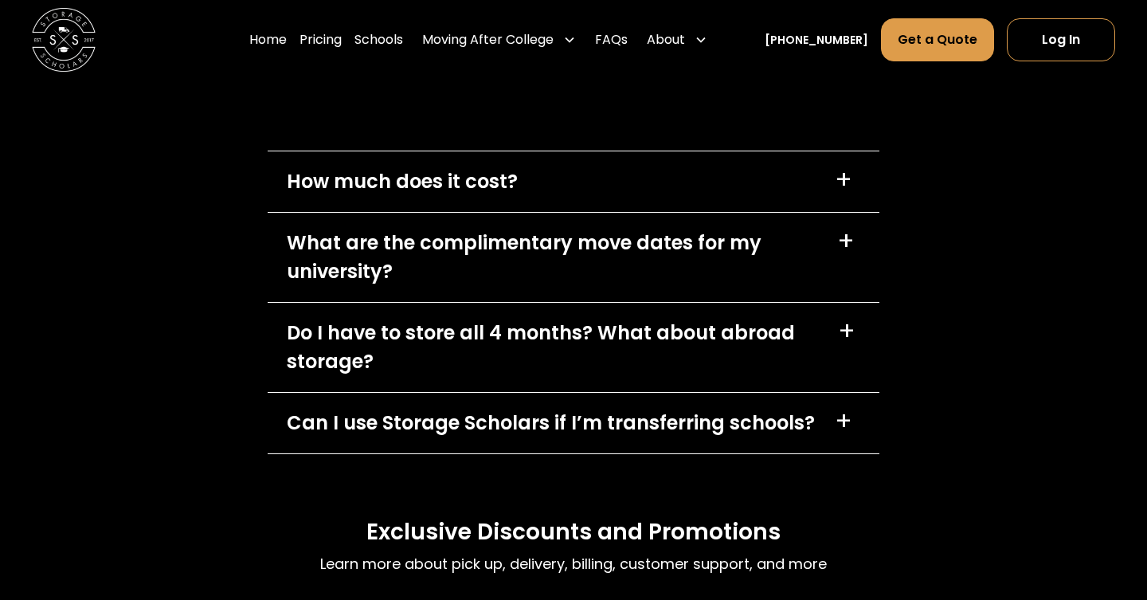
click at [487, 196] on div "How much does it cost?" at bounding box center [402, 181] width 231 height 29
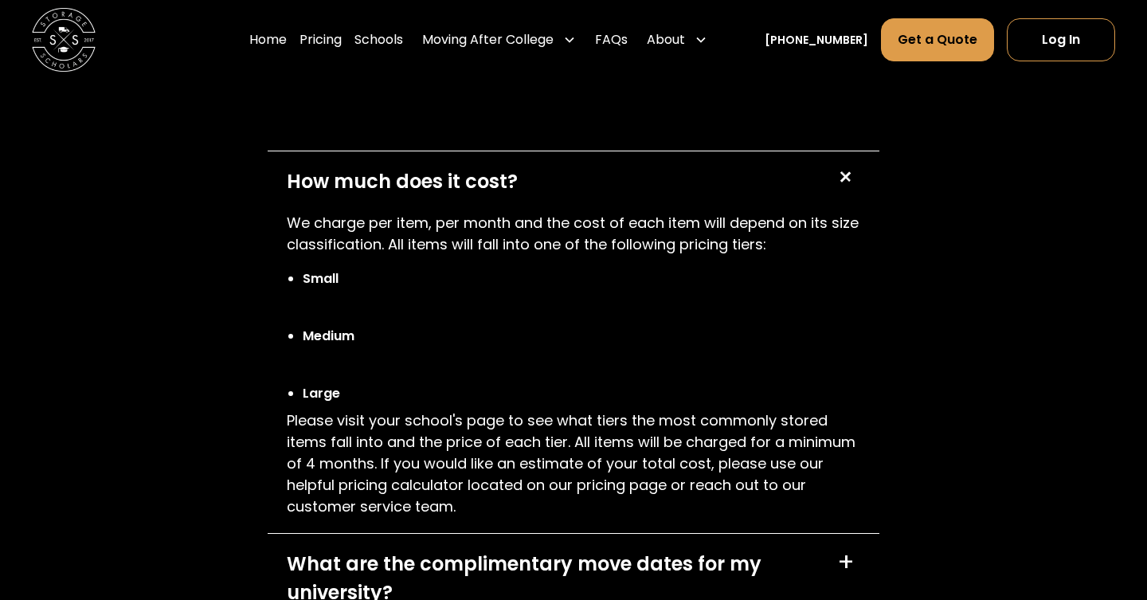
click at [494, 196] on div "How much does it cost?" at bounding box center [402, 181] width 231 height 29
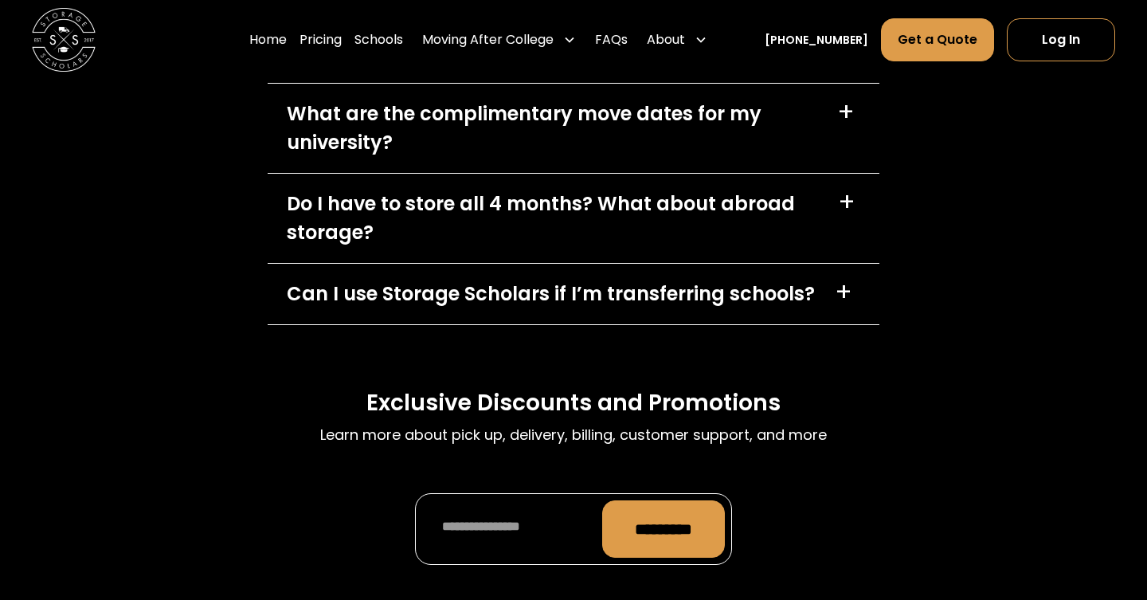
scroll to position [6964, 0]
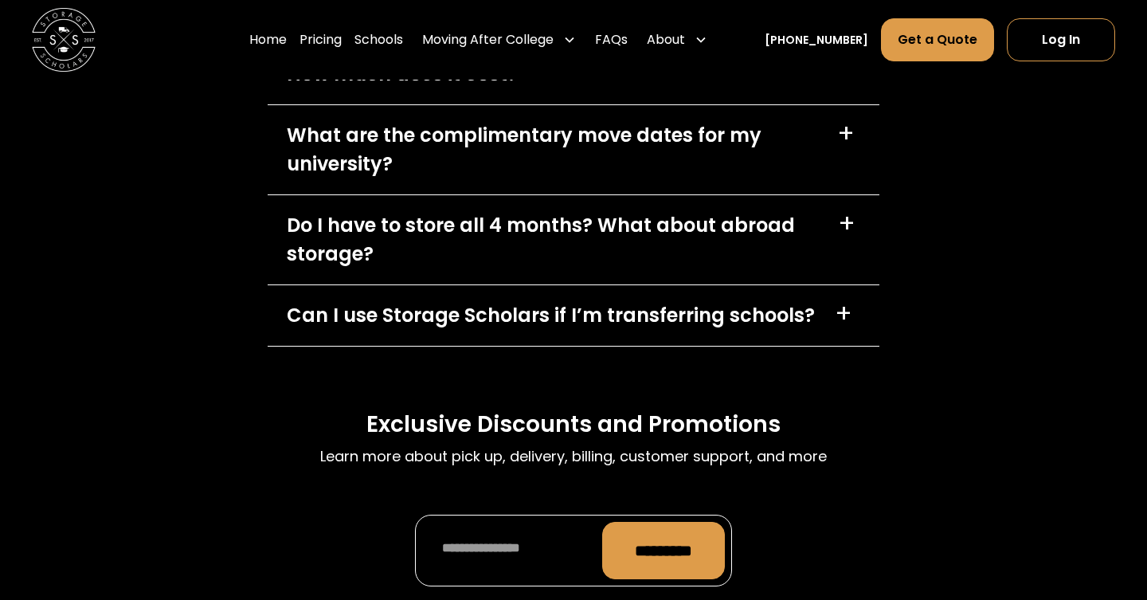
click at [472, 88] on div "How much does it cost?" at bounding box center [402, 74] width 231 height 29
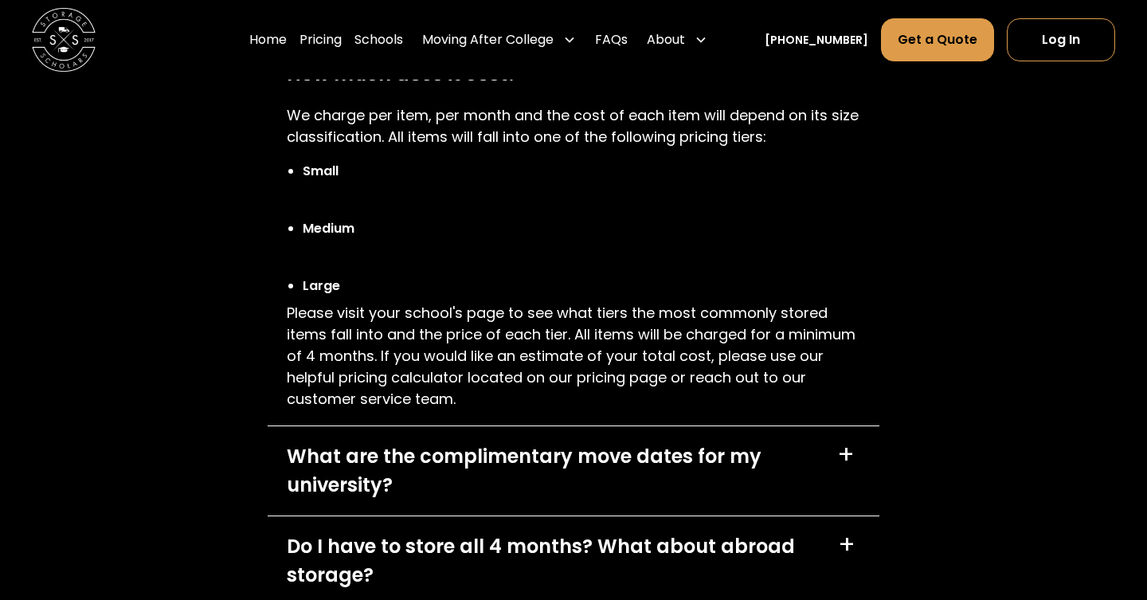
click at [472, 88] on div "How much does it cost?" at bounding box center [402, 74] width 231 height 29
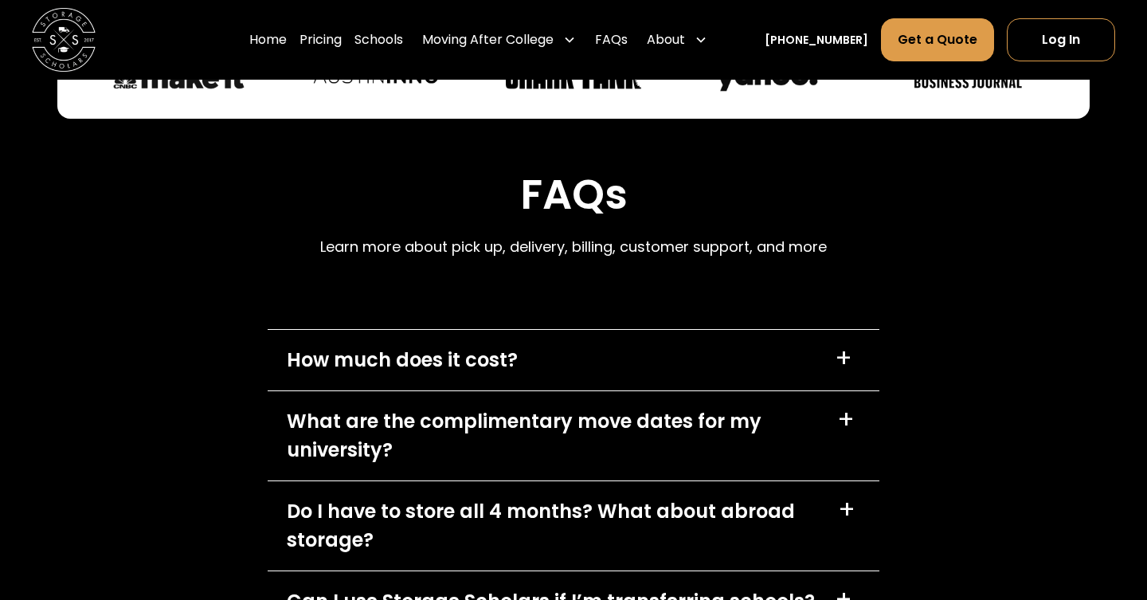
scroll to position [6825, 0]
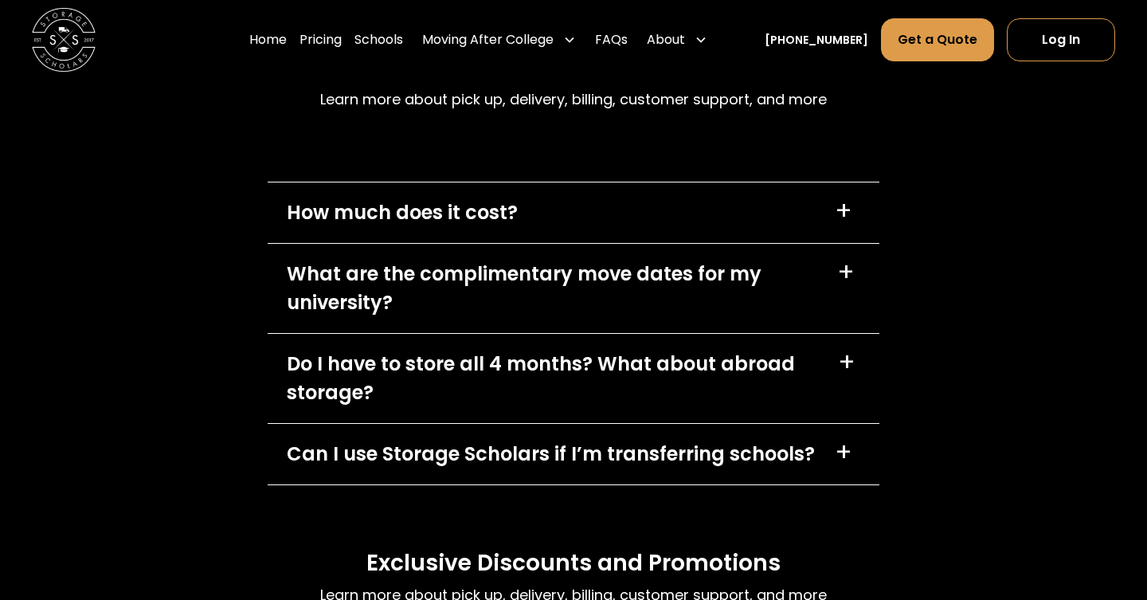
click at [487, 227] on div "How much does it cost?" at bounding box center [402, 212] width 231 height 29
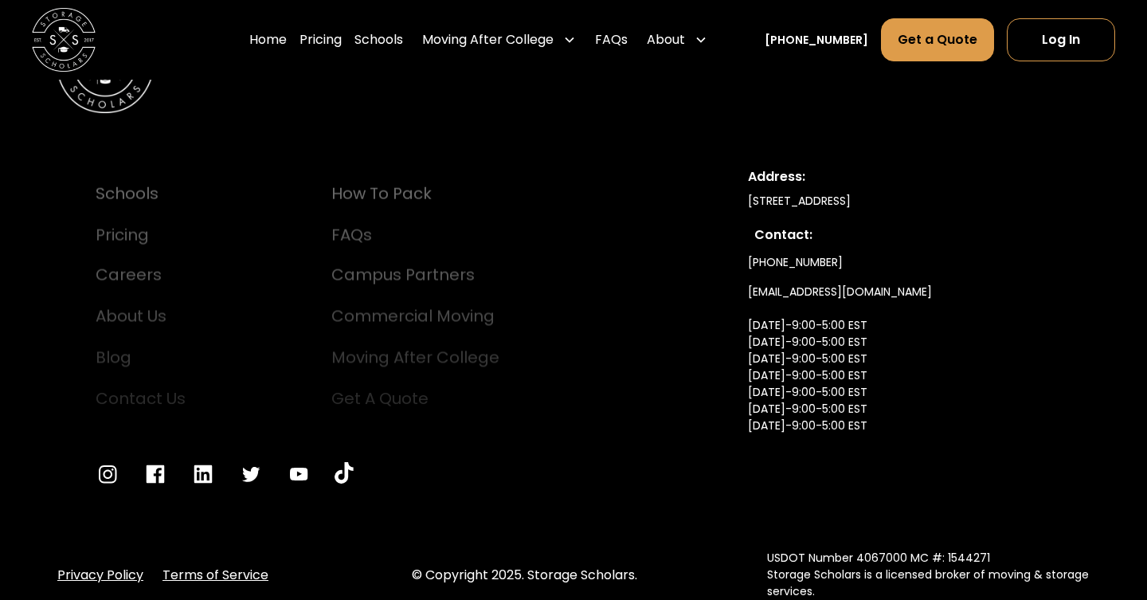
scroll to position [8093, 0]
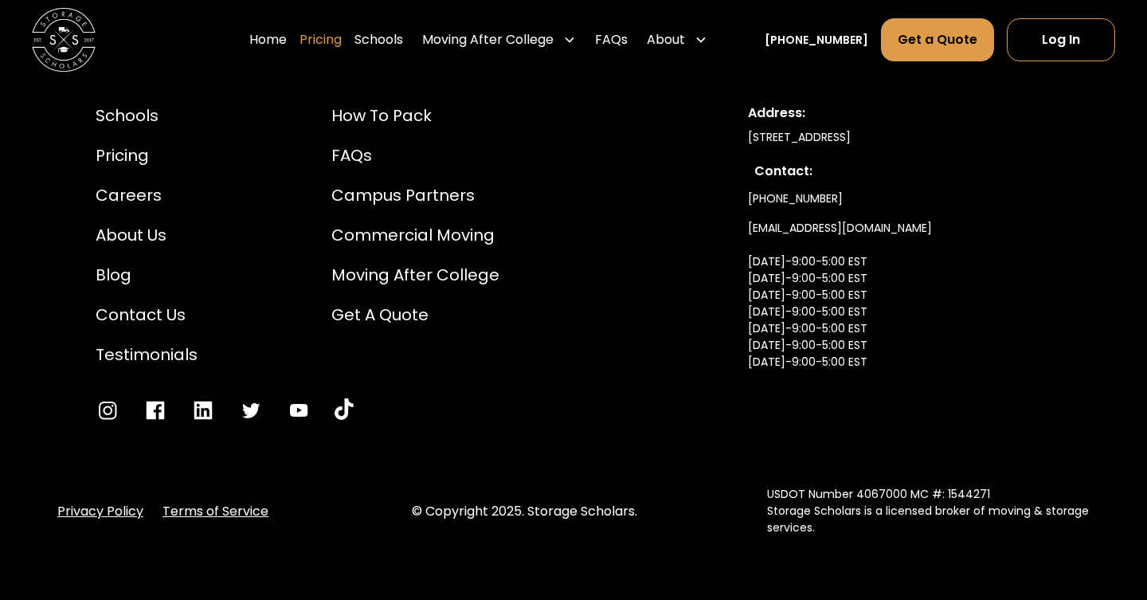
click at [336, 44] on link "Pricing" at bounding box center [321, 40] width 42 height 45
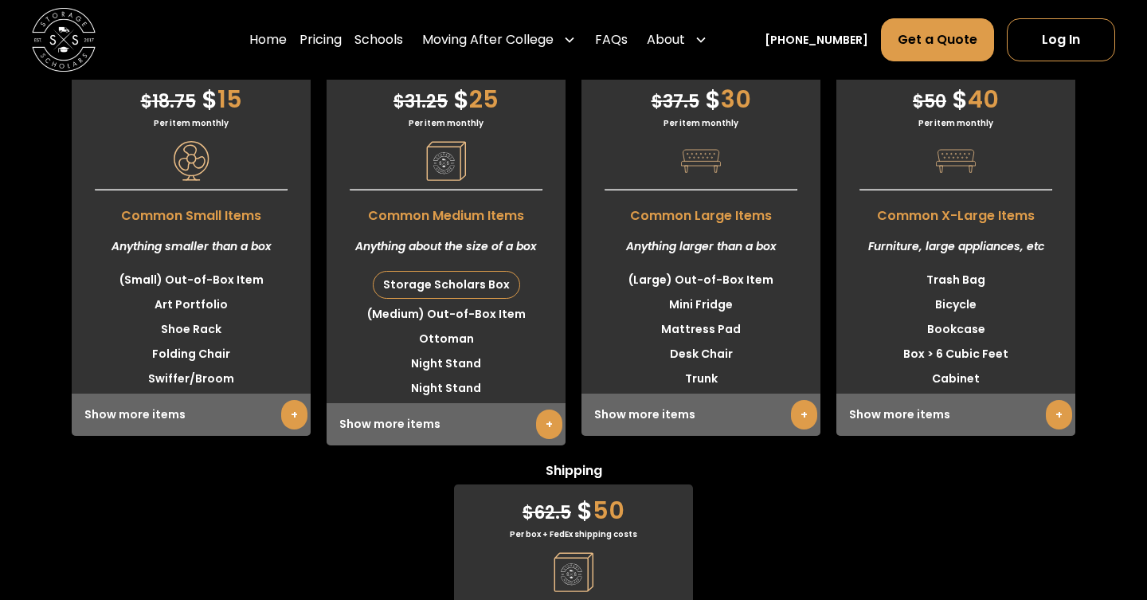
scroll to position [3968, 0]
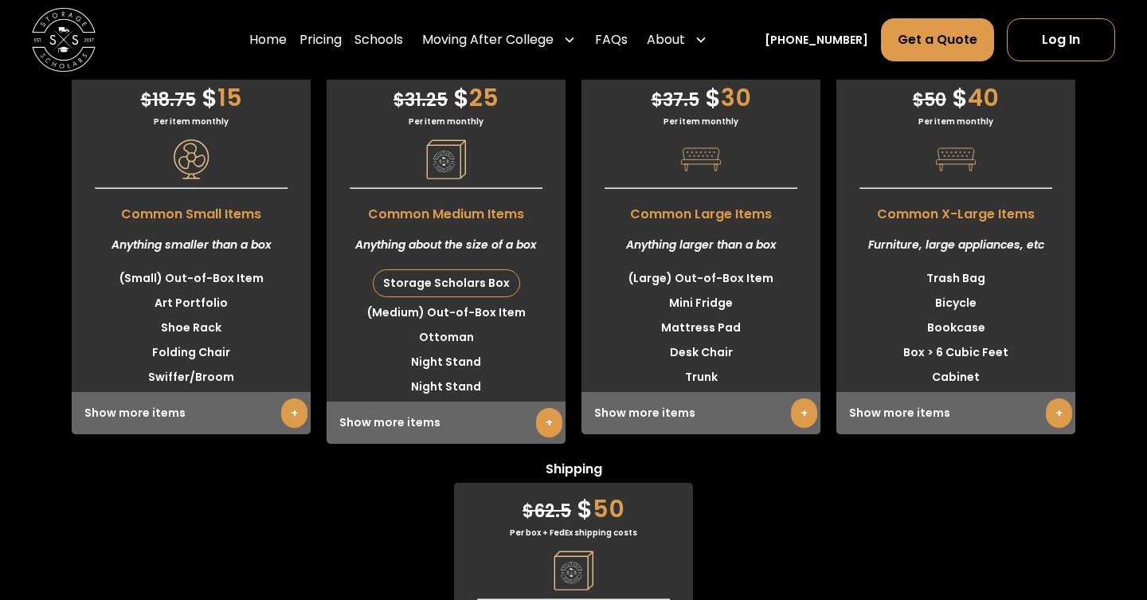
click at [586, 224] on span "Common Large Items" at bounding box center [701, 210] width 239 height 27
click at [590, 224] on span "Common Large Items" at bounding box center [701, 210] width 239 height 27
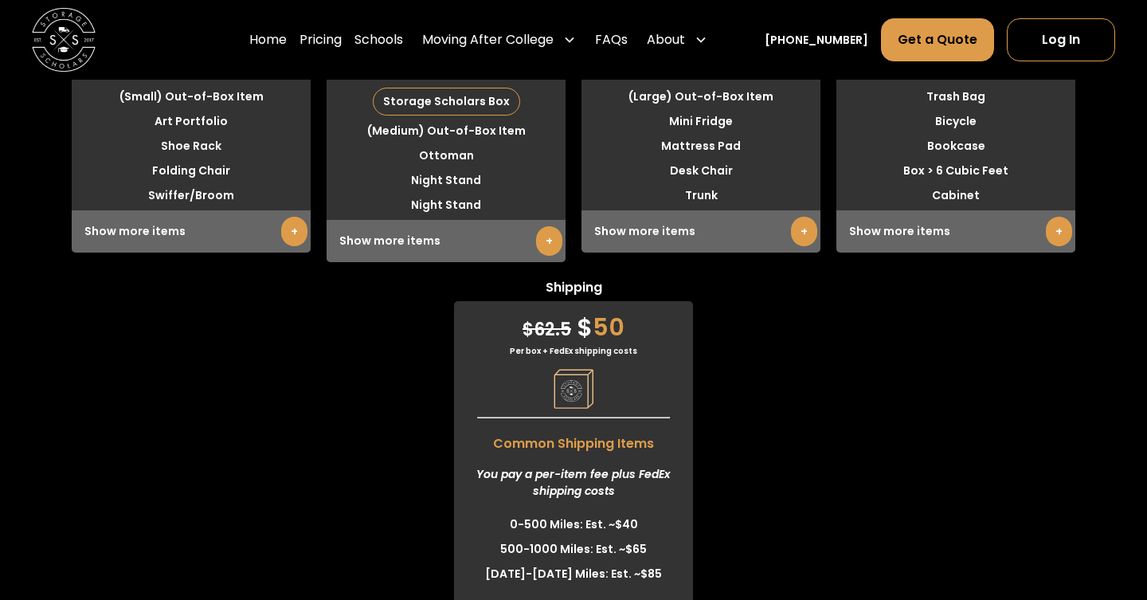
scroll to position [4049, 0]
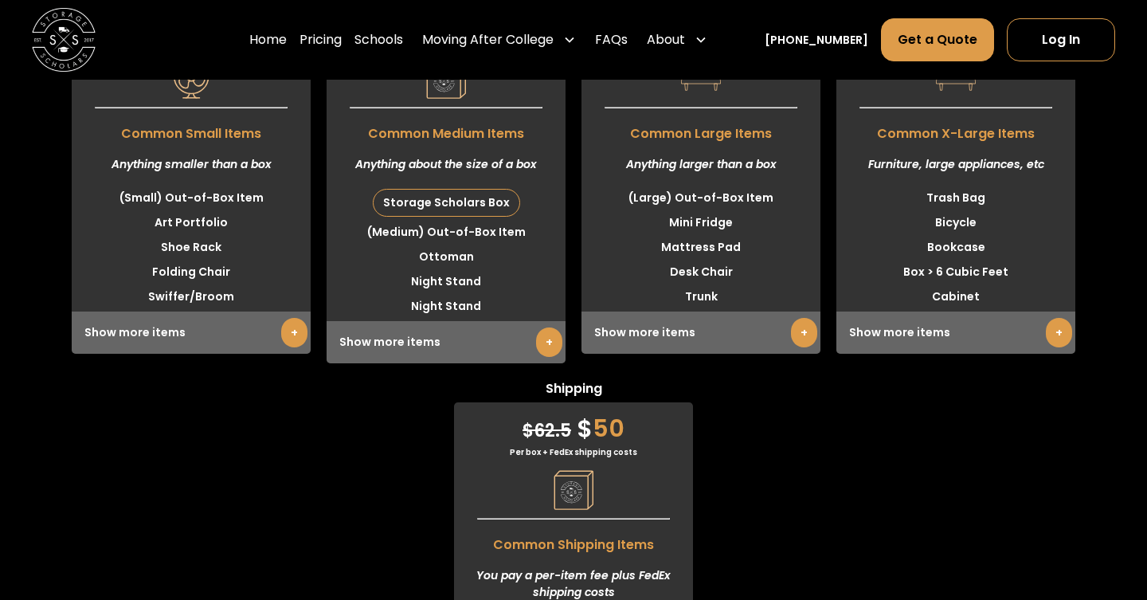
click at [588, 210] on li "(Large) Out-of-Box Item" at bounding box center [701, 198] width 239 height 25
